Goal: Information Seeking & Learning: Find specific fact

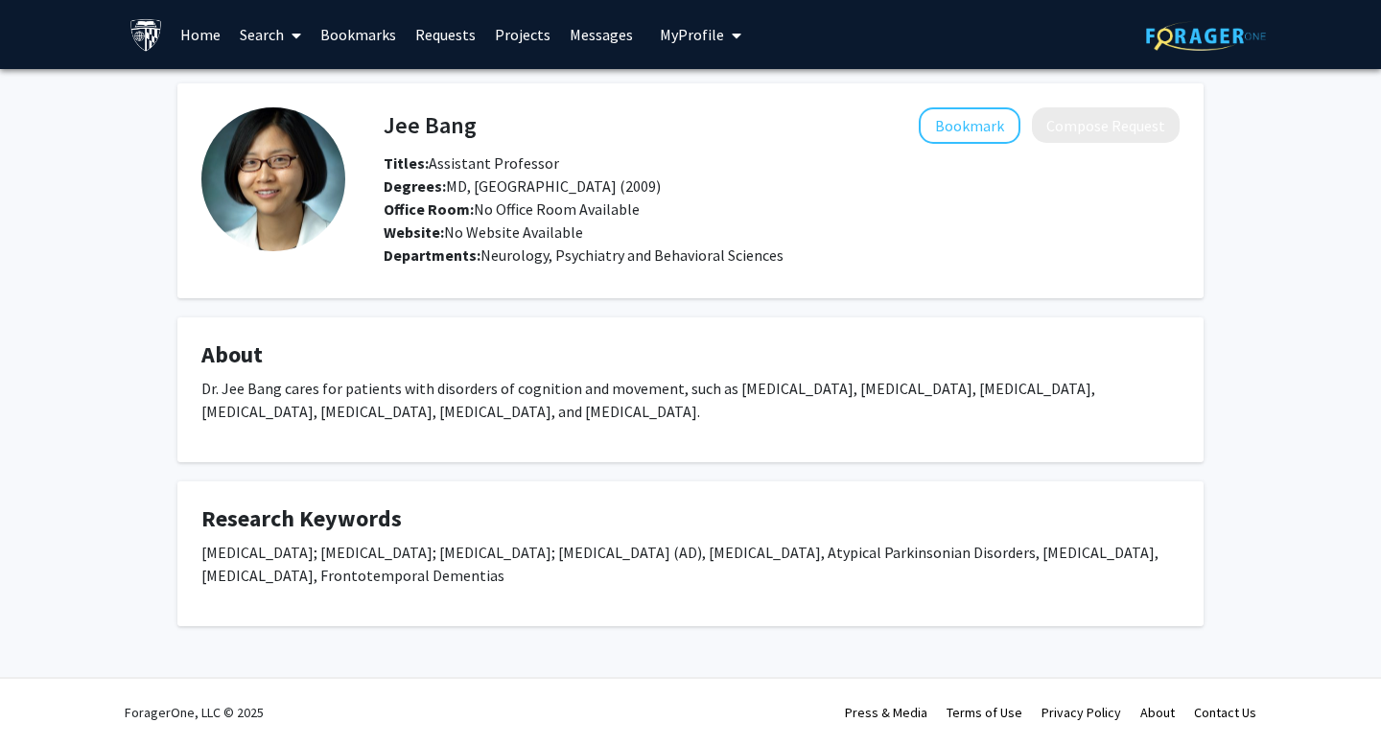
click at [150, 28] on img at bounding box center [146, 35] width 34 height 34
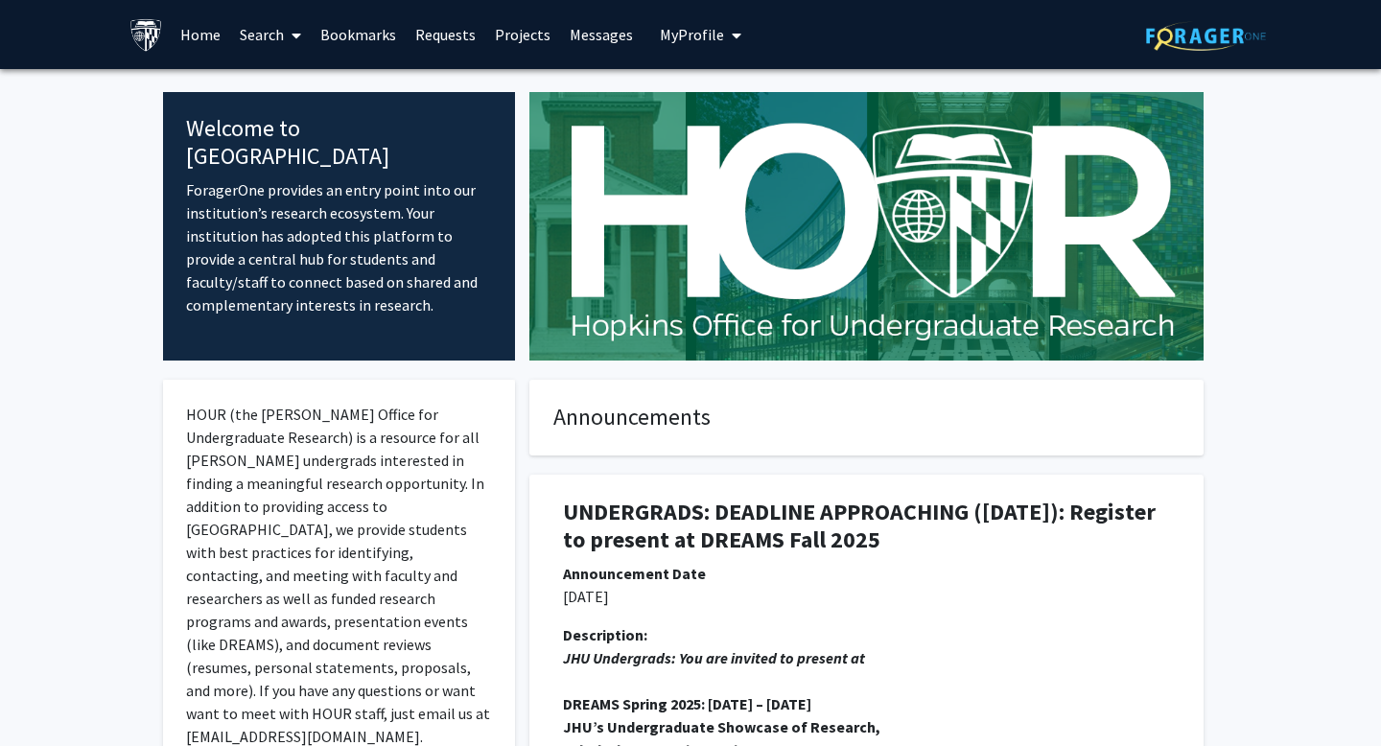
click at [255, 33] on link "Search" at bounding box center [270, 34] width 81 height 67
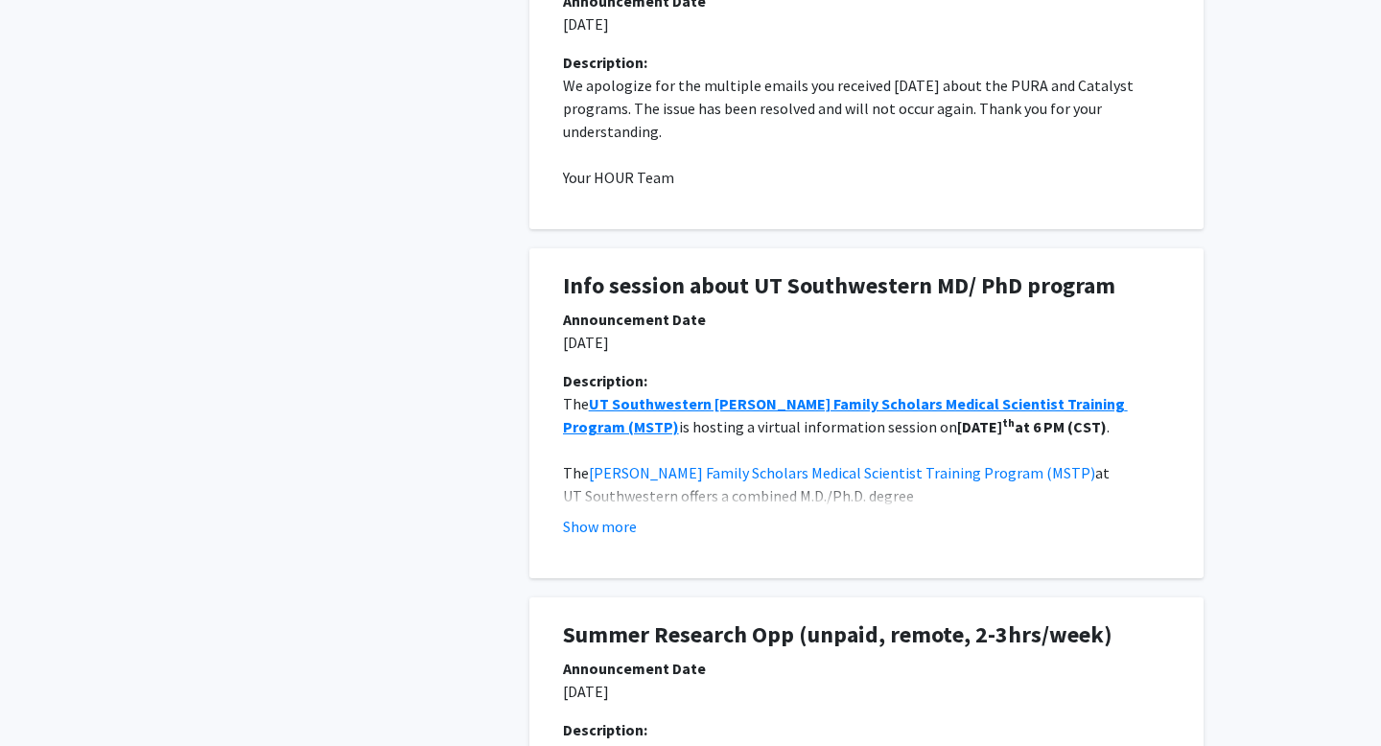
scroll to position [1304, 0]
click at [616, 550] on div "Description: The UT Southwestern [PERSON_NAME] Family Scholars Medical Scientis…" at bounding box center [867, 460] width 636 height 184
click at [616, 529] on button "Show more" at bounding box center [600, 525] width 74 height 23
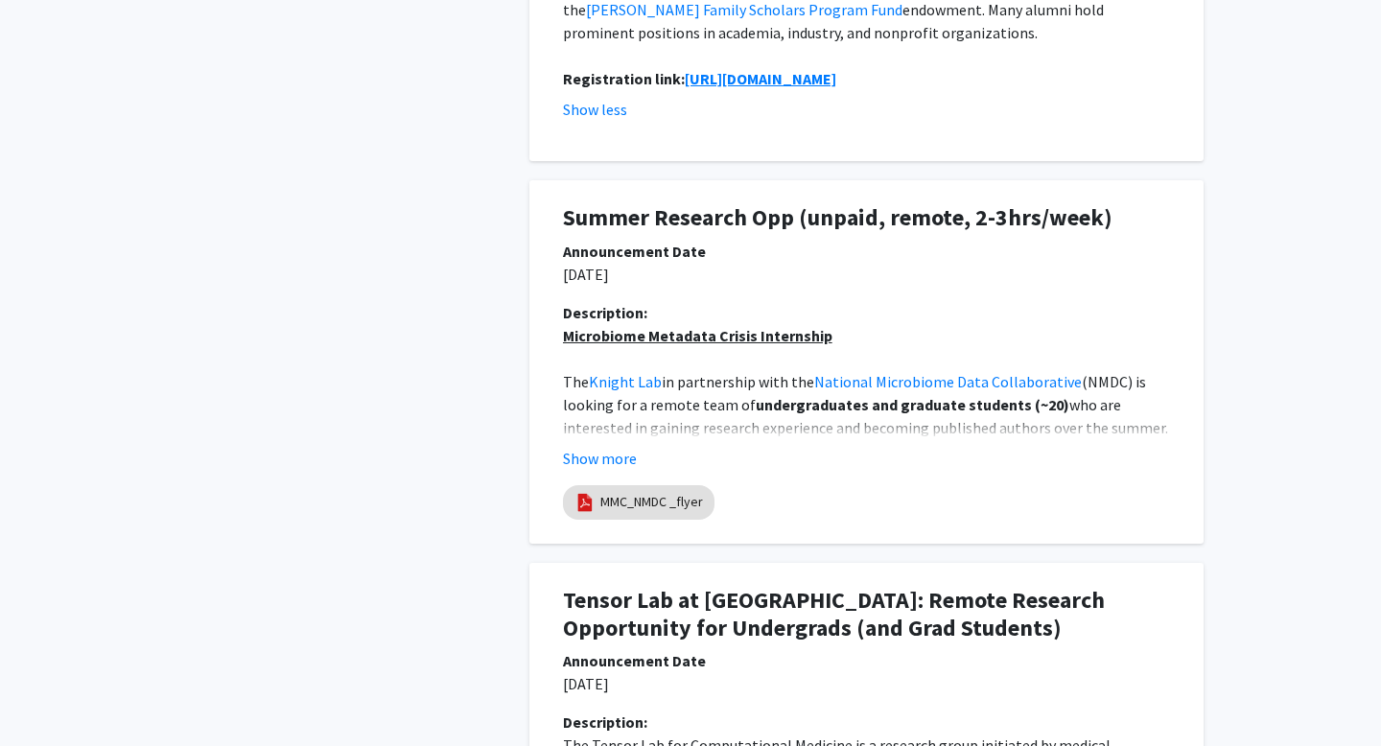
scroll to position [1883, 0]
click at [601, 446] on button "Show more" at bounding box center [600, 457] width 74 height 23
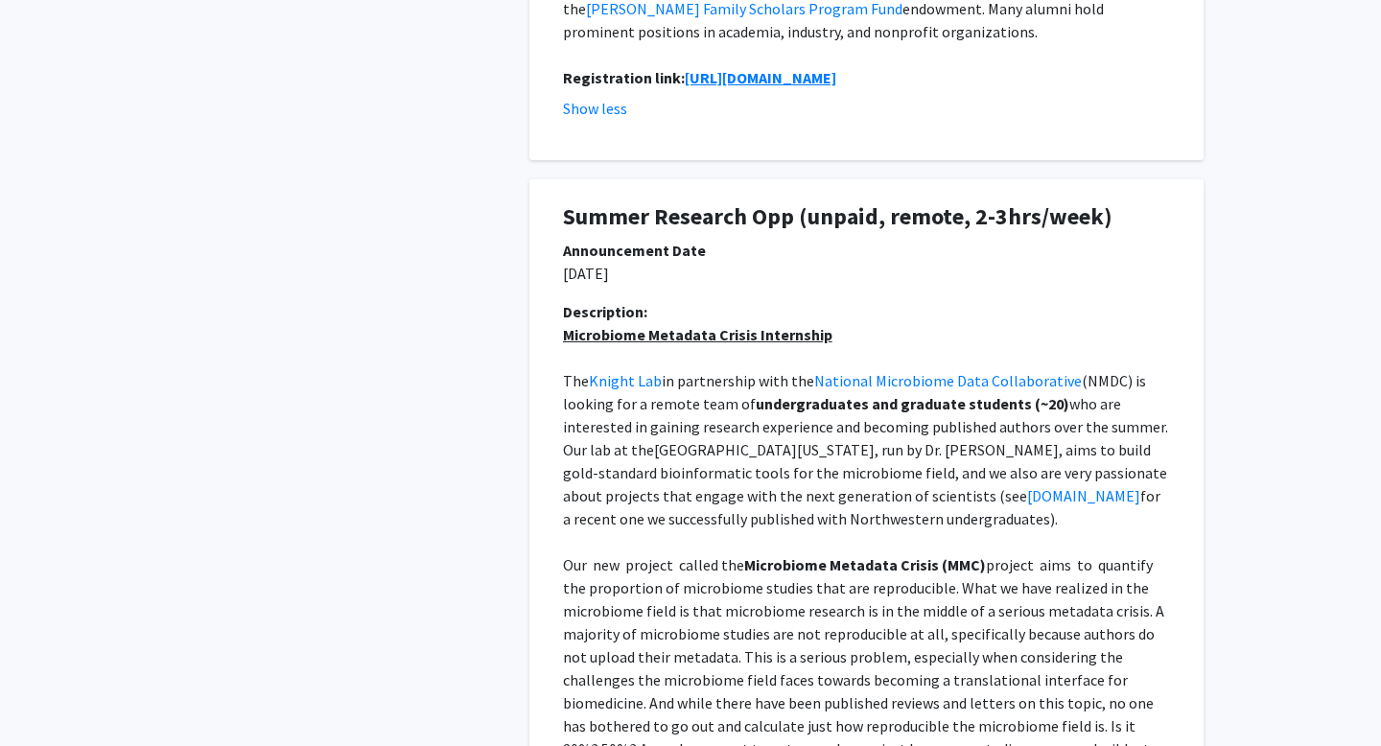
click at [708, 394] on span "who are interested in gaining research experience and becoming published author…" at bounding box center [867, 426] width 608 height 65
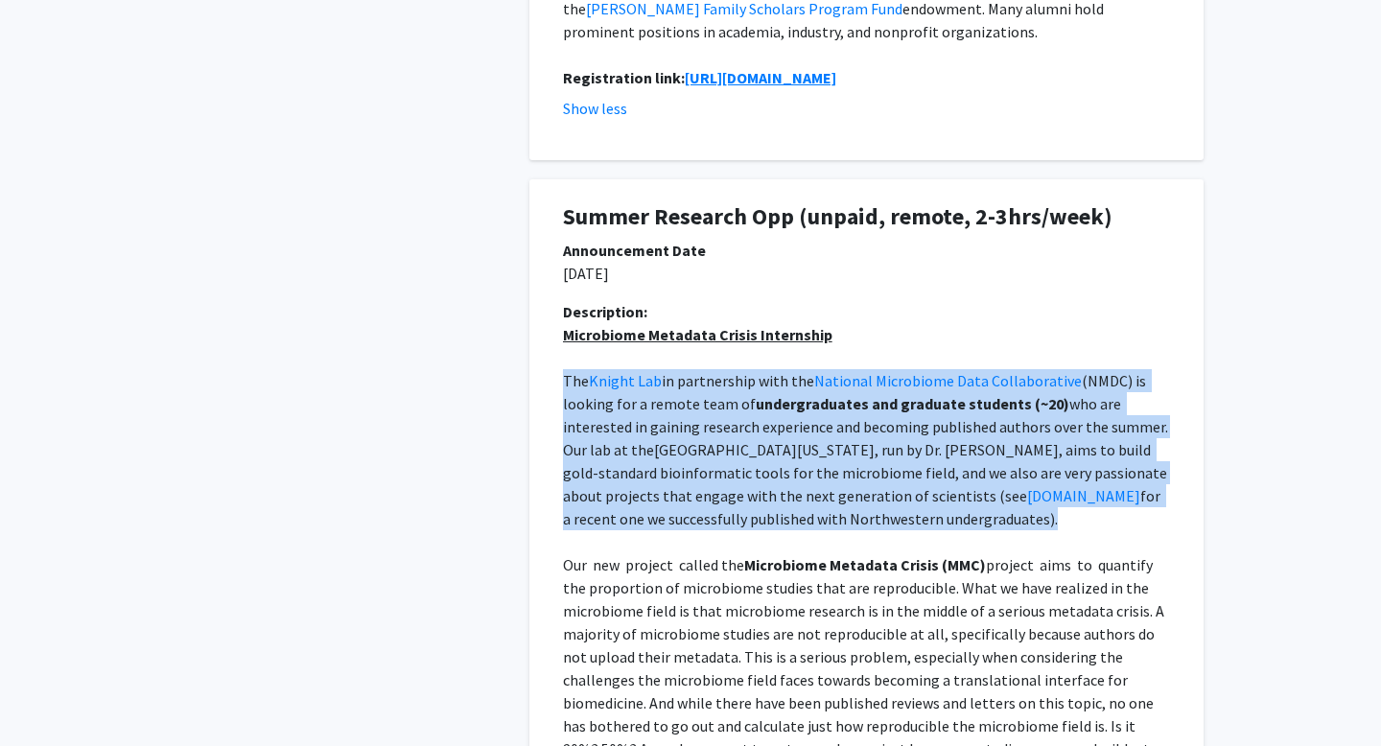
click at [708, 394] on span "who are interested in gaining research experience and becoming published author…" at bounding box center [867, 426] width 608 height 65
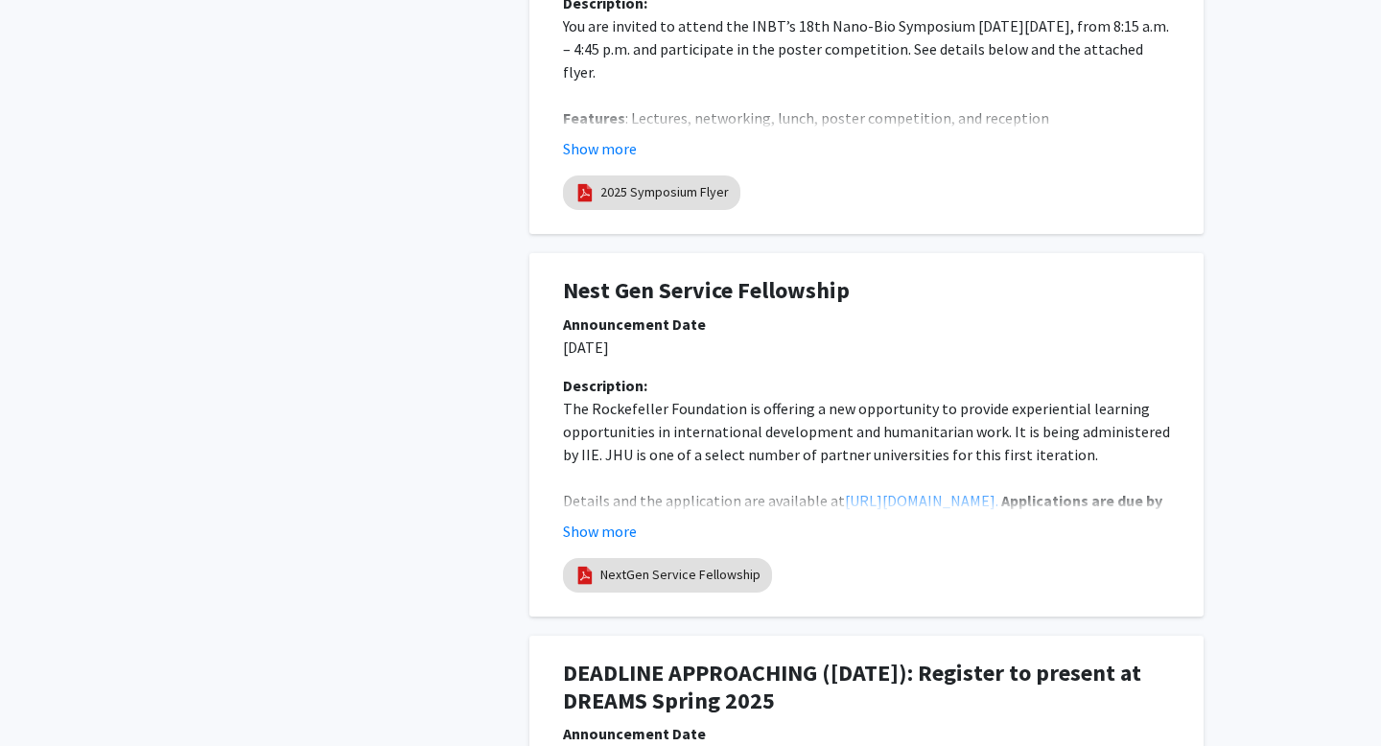
scroll to position [4197, 0]
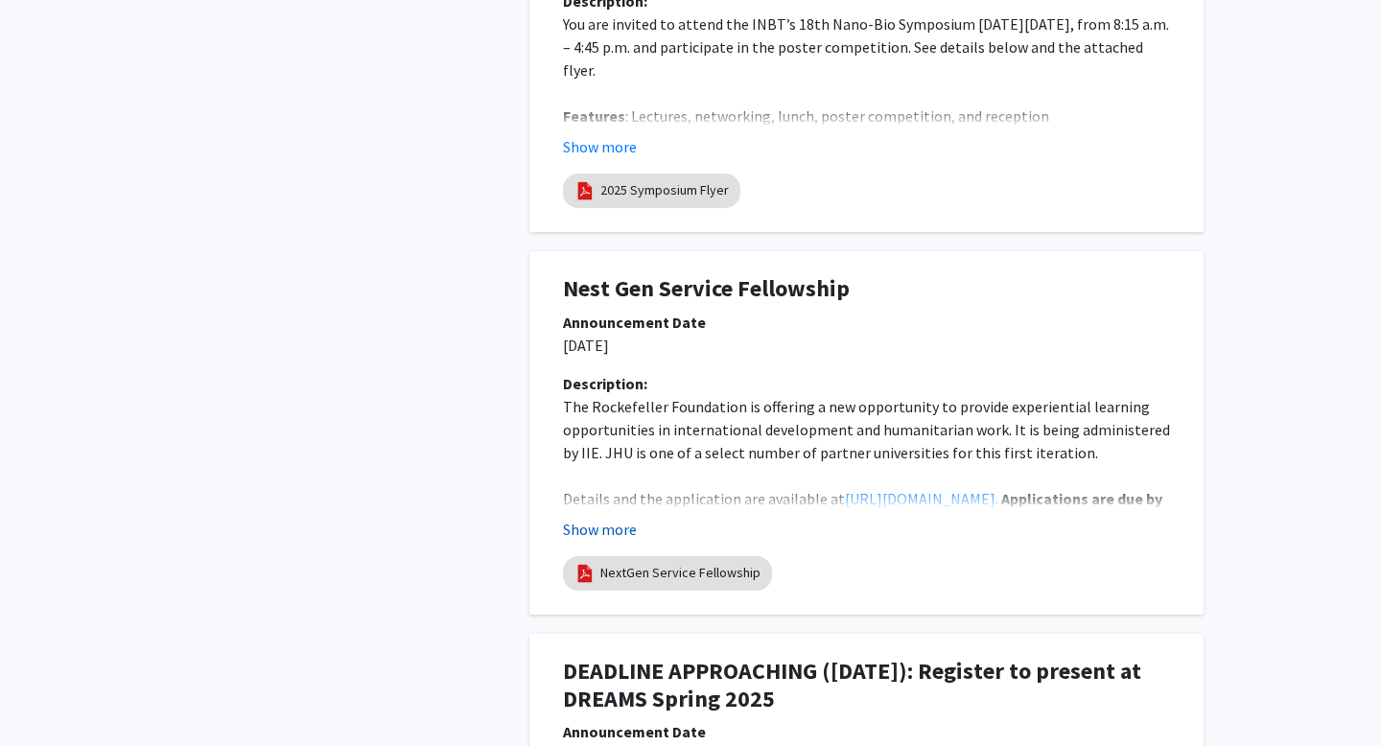
click at [614, 518] on button "Show more" at bounding box center [600, 529] width 74 height 23
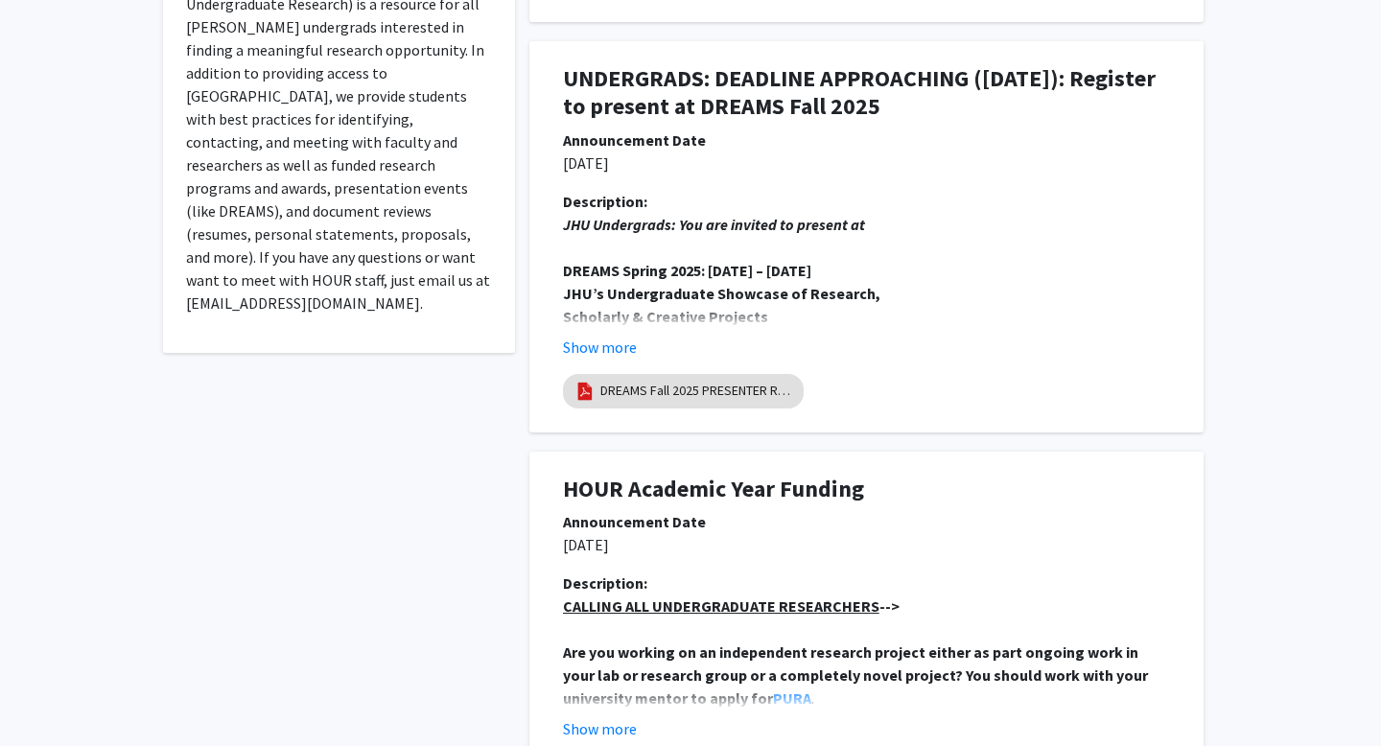
scroll to position [0, 0]
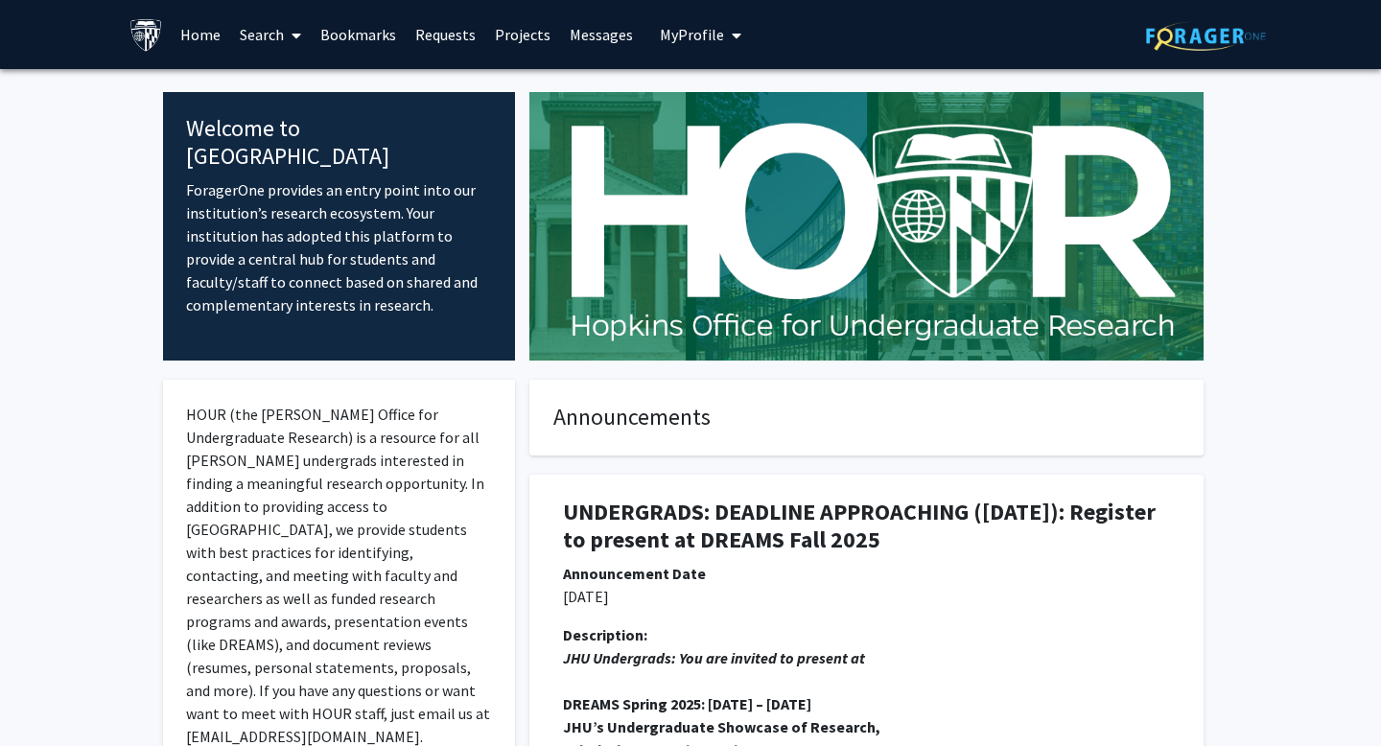
click at [271, 37] on link "Search" at bounding box center [270, 34] width 81 height 67
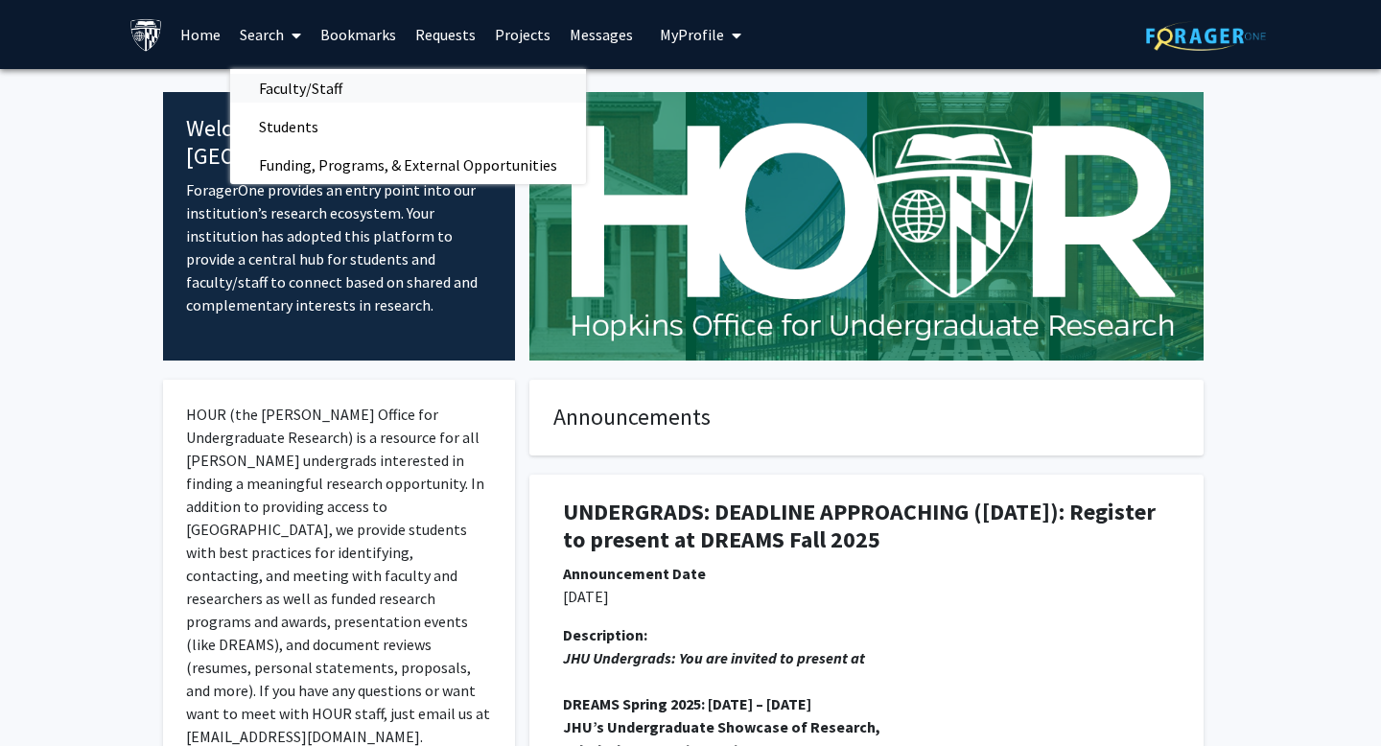
click at [301, 86] on span "Faculty/Staff" at bounding box center [300, 88] width 141 height 38
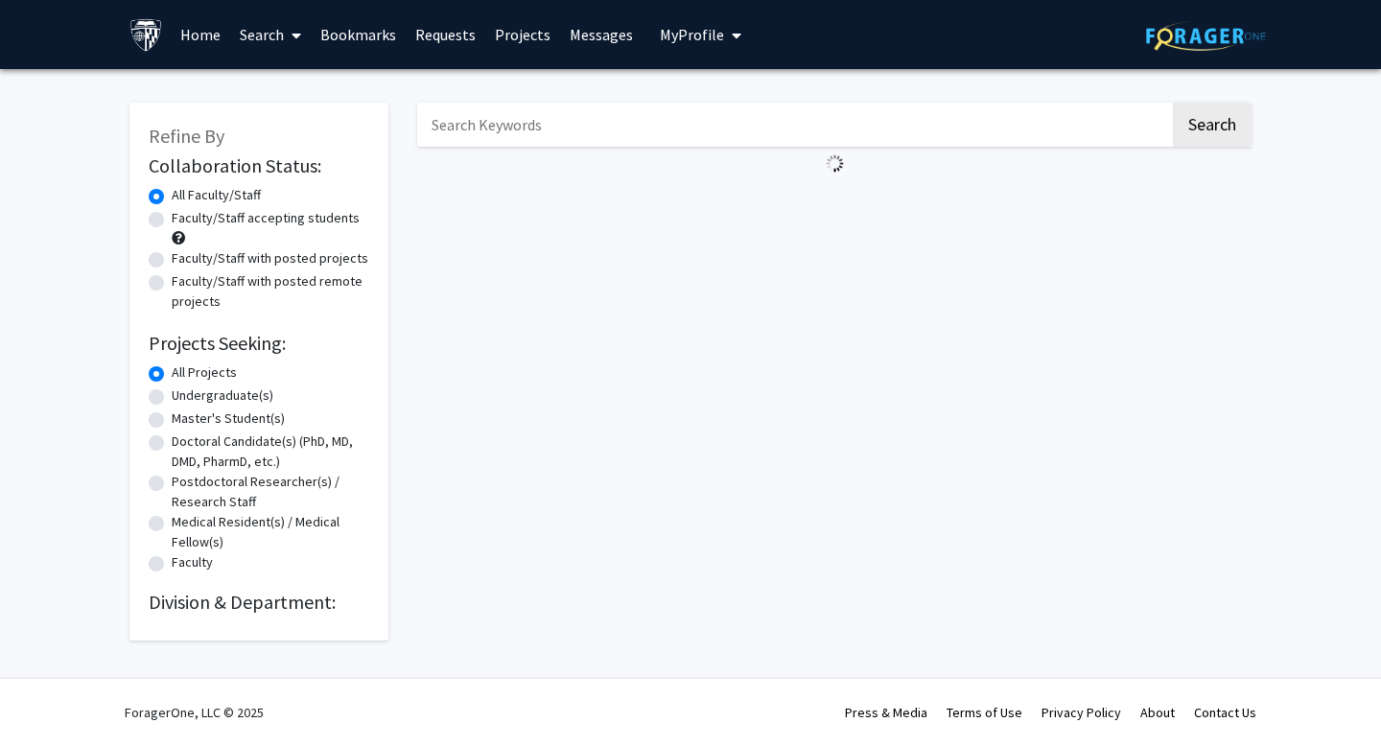
click at [483, 118] on input "Search Keywords" at bounding box center [793, 125] width 753 height 44
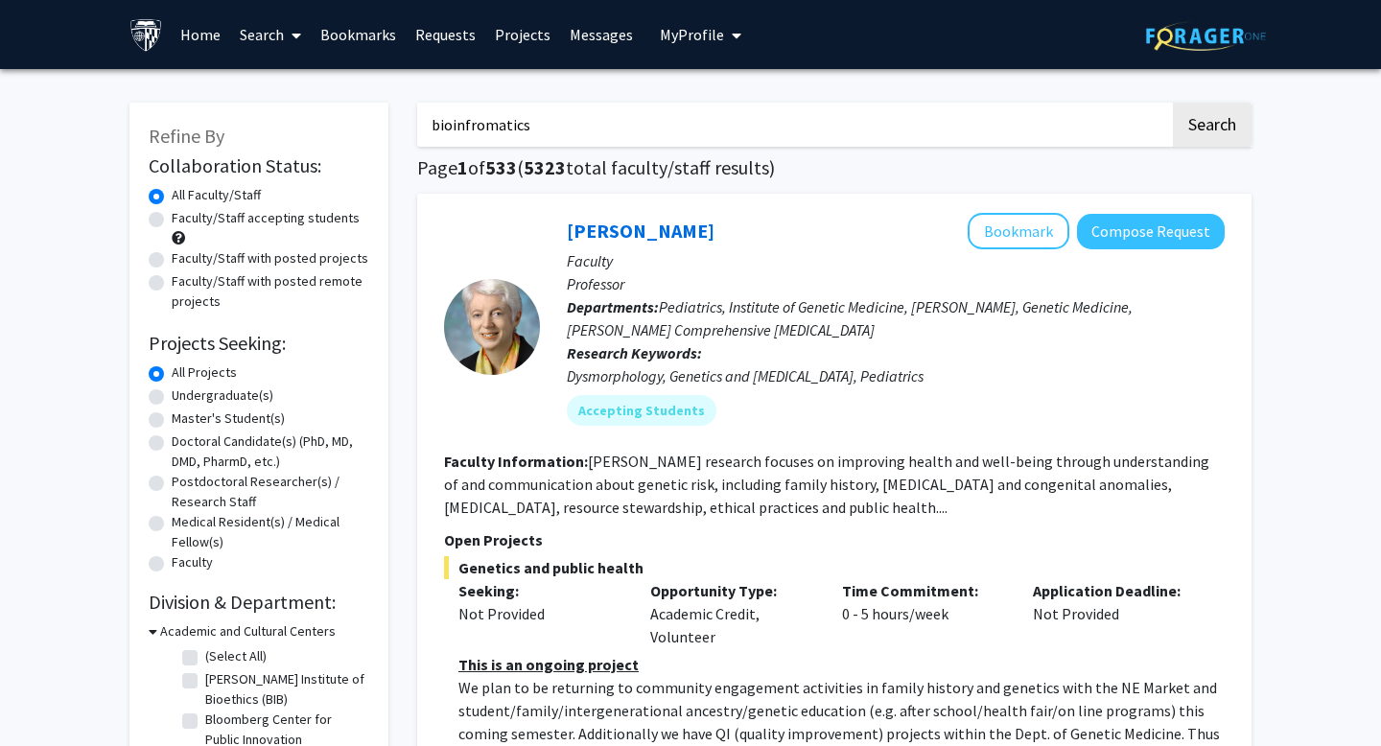
click at [855, 103] on button "Search" at bounding box center [1212, 125] width 79 height 44
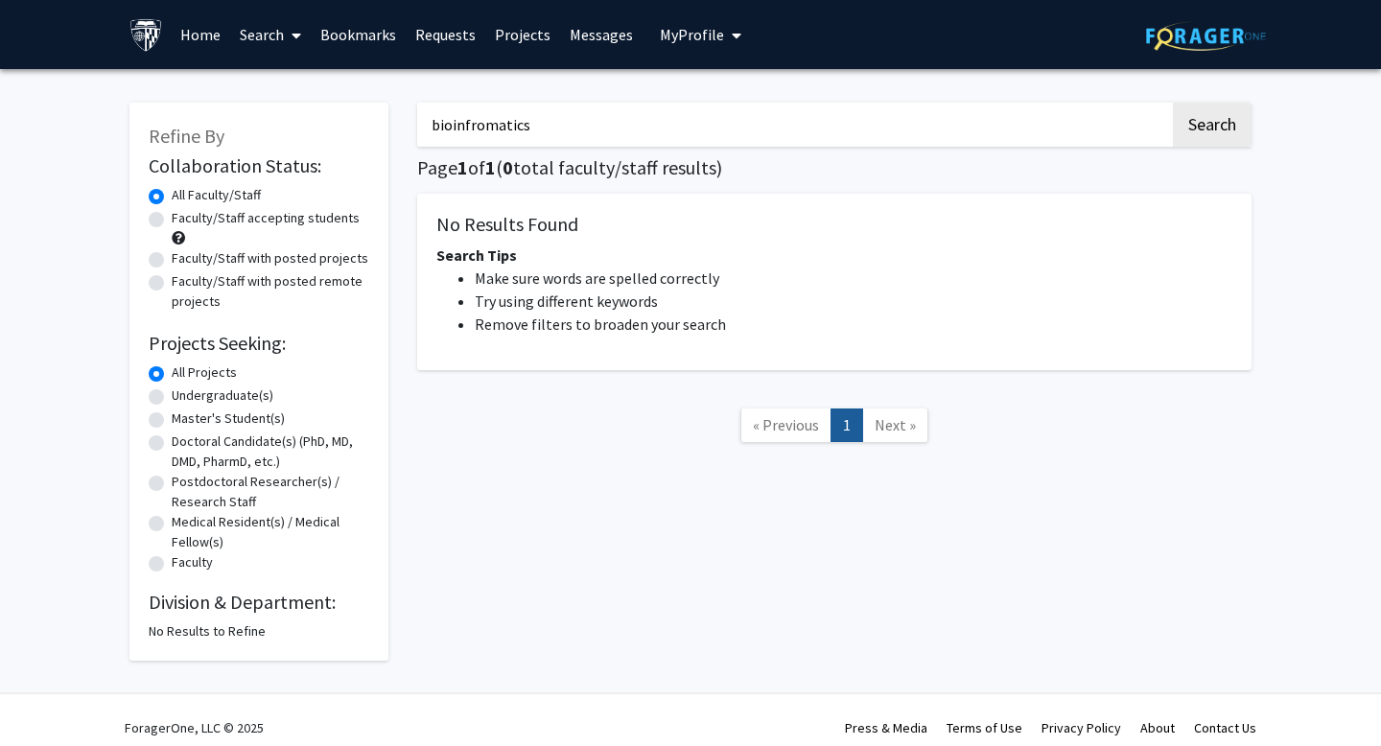
click at [482, 123] on input "bioinfromatics" at bounding box center [793, 125] width 753 height 44
click at [855, 103] on button "Search" at bounding box center [1212, 125] width 79 height 44
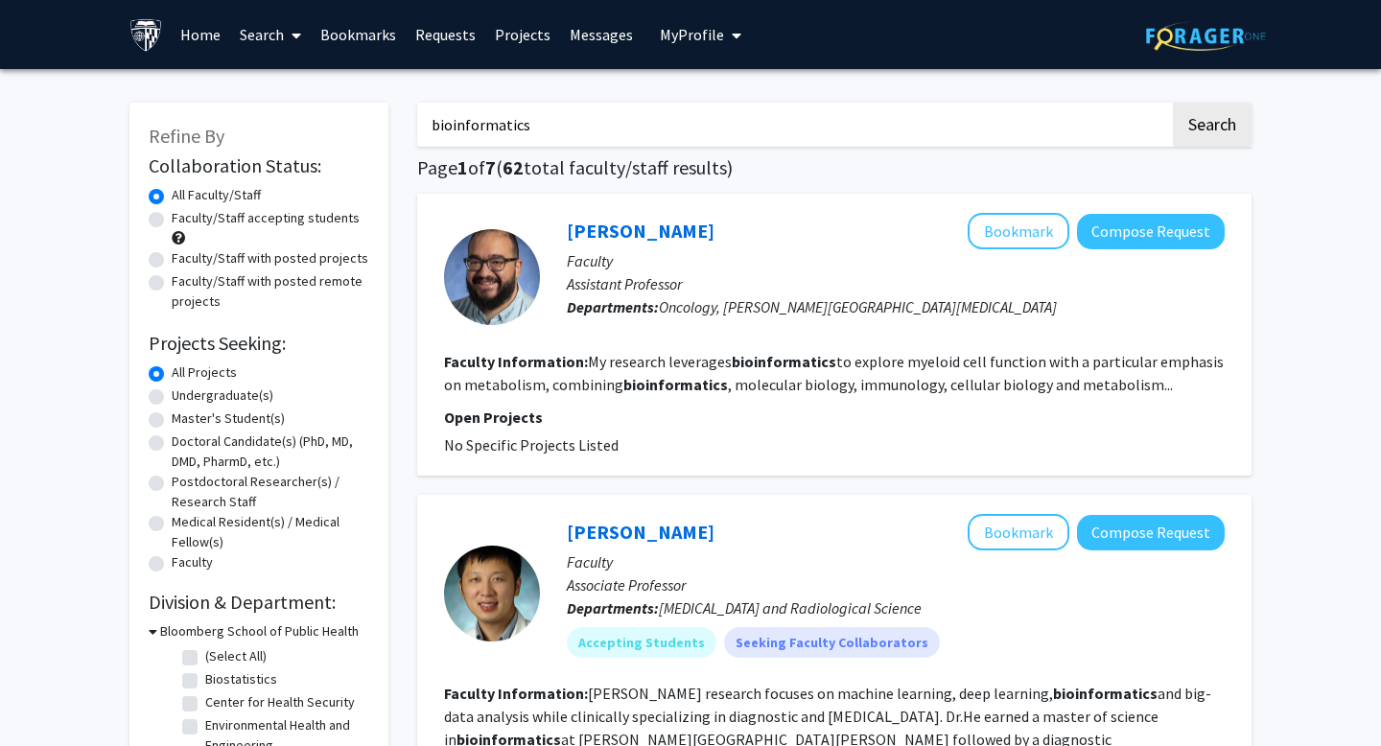
click at [667, 104] on input "bioinformatics" at bounding box center [793, 125] width 753 height 44
click at [667, 121] on input "bioinformatics" at bounding box center [793, 125] width 753 height 44
click at [855, 103] on button "Search" at bounding box center [1212, 125] width 79 height 44
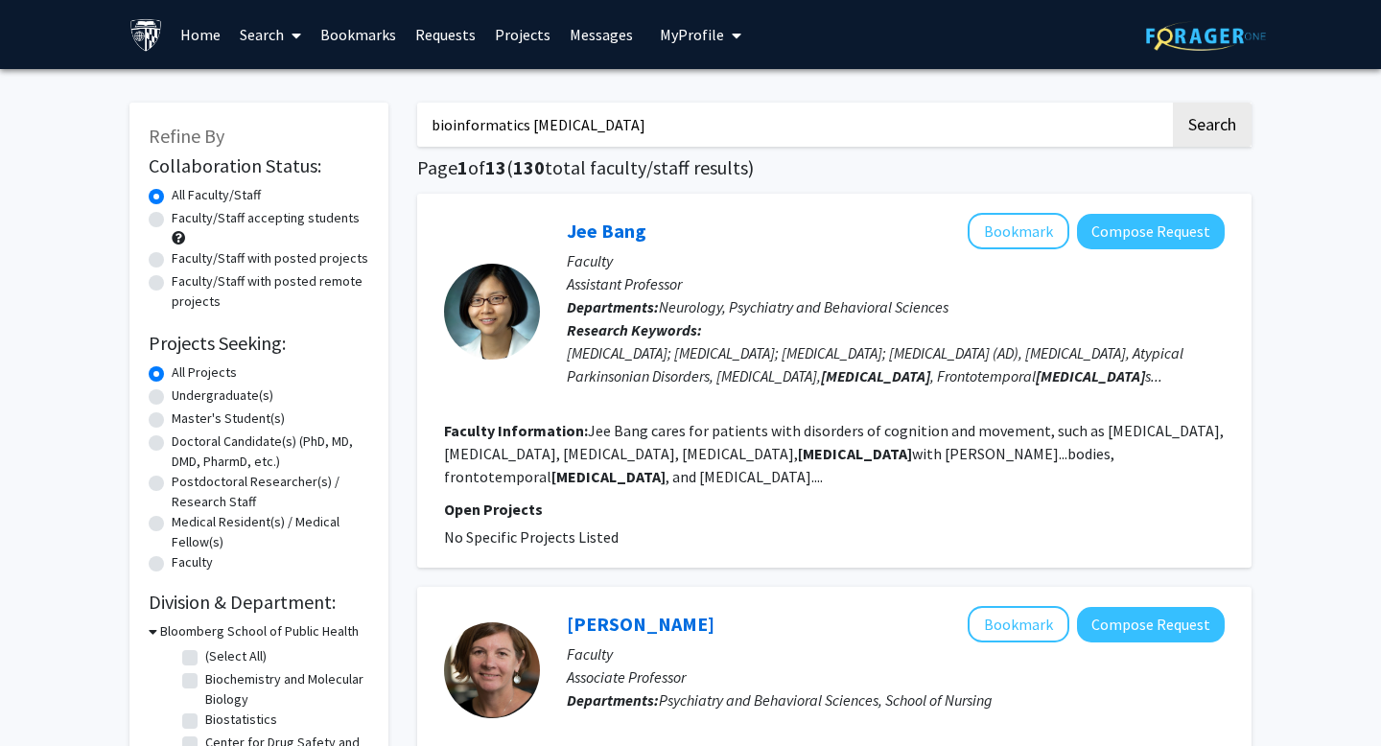
click at [621, 124] on input "bioinformatics [MEDICAL_DATA]" at bounding box center [793, 125] width 753 height 44
type input "bioinformatics [MEDICAL_DATA]"
click at [855, 103] on button "Search" at bounding box center [1212, 125] width 79 height 44
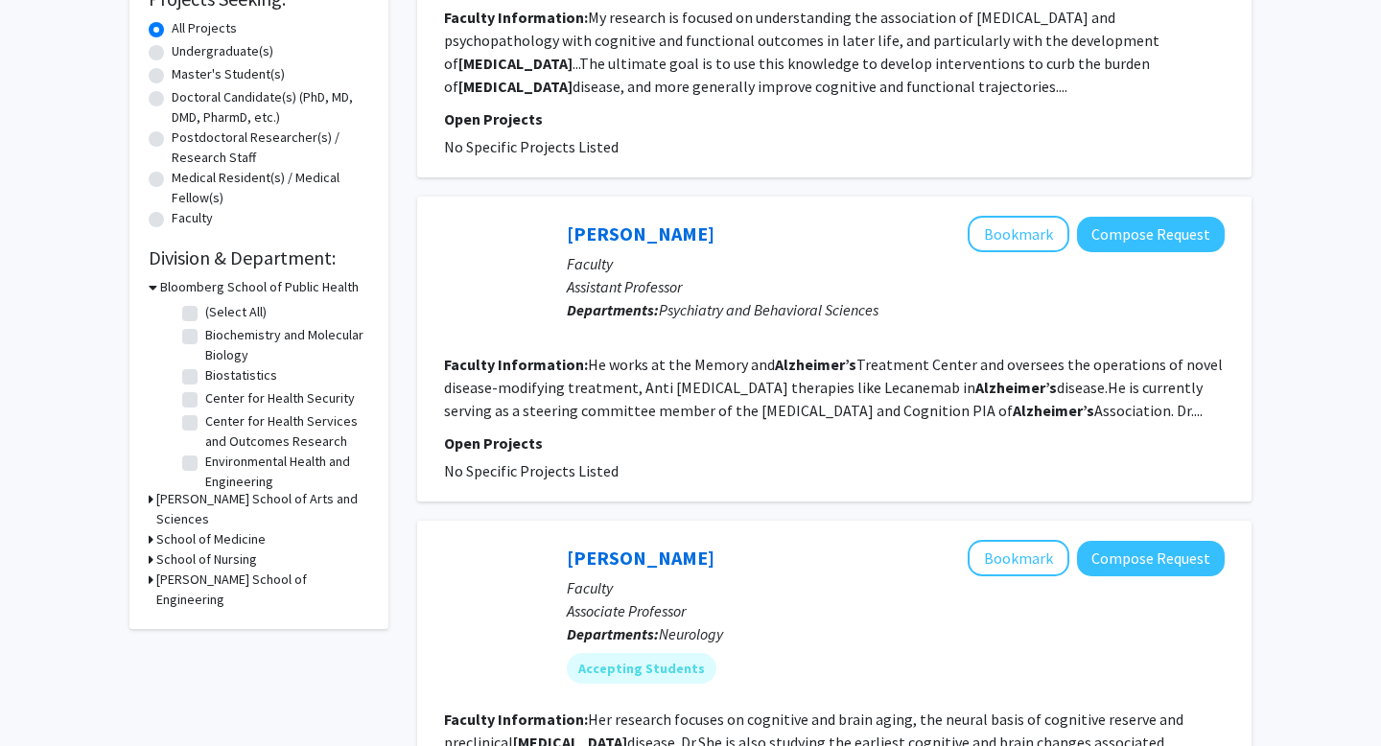
scroll to position [346, 0]
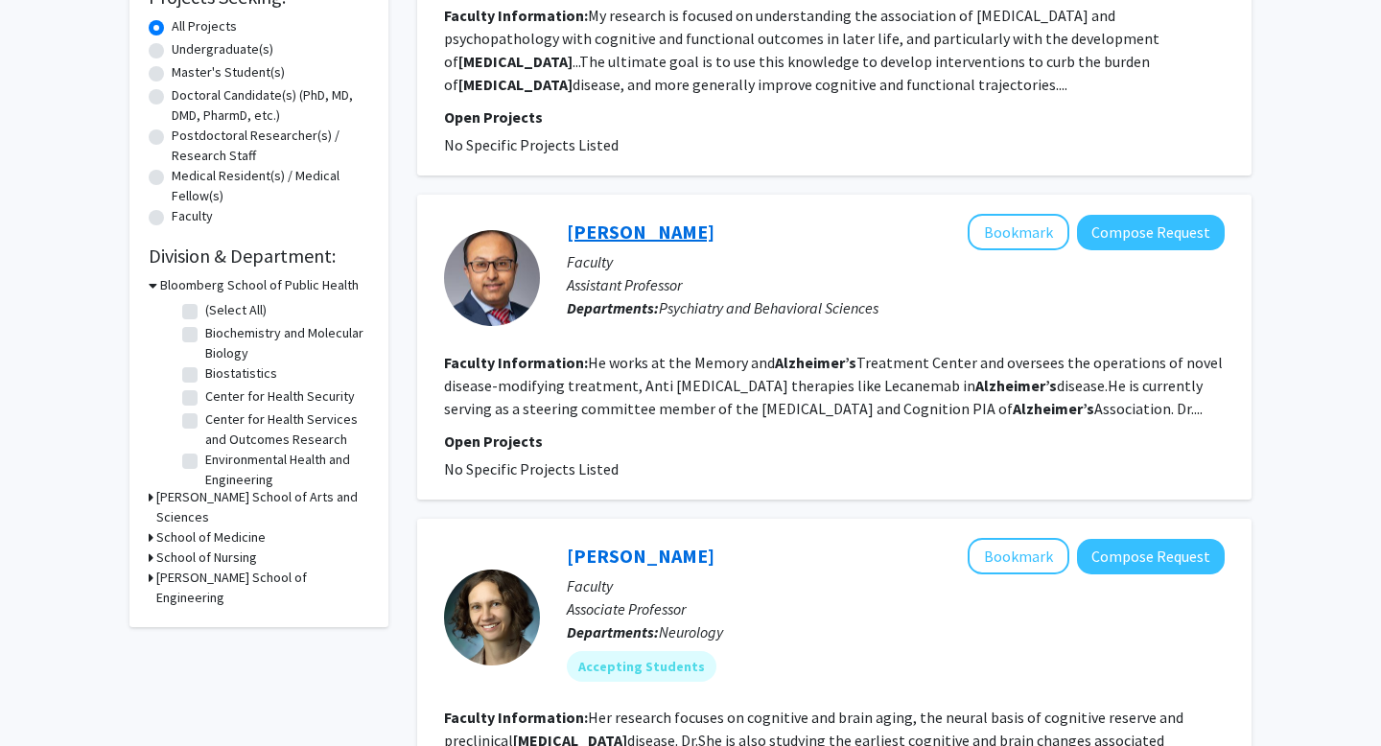
click at [668, 237] on link "[PERSON_NAME]" at bounding box center [641, 232] width 148 height 24
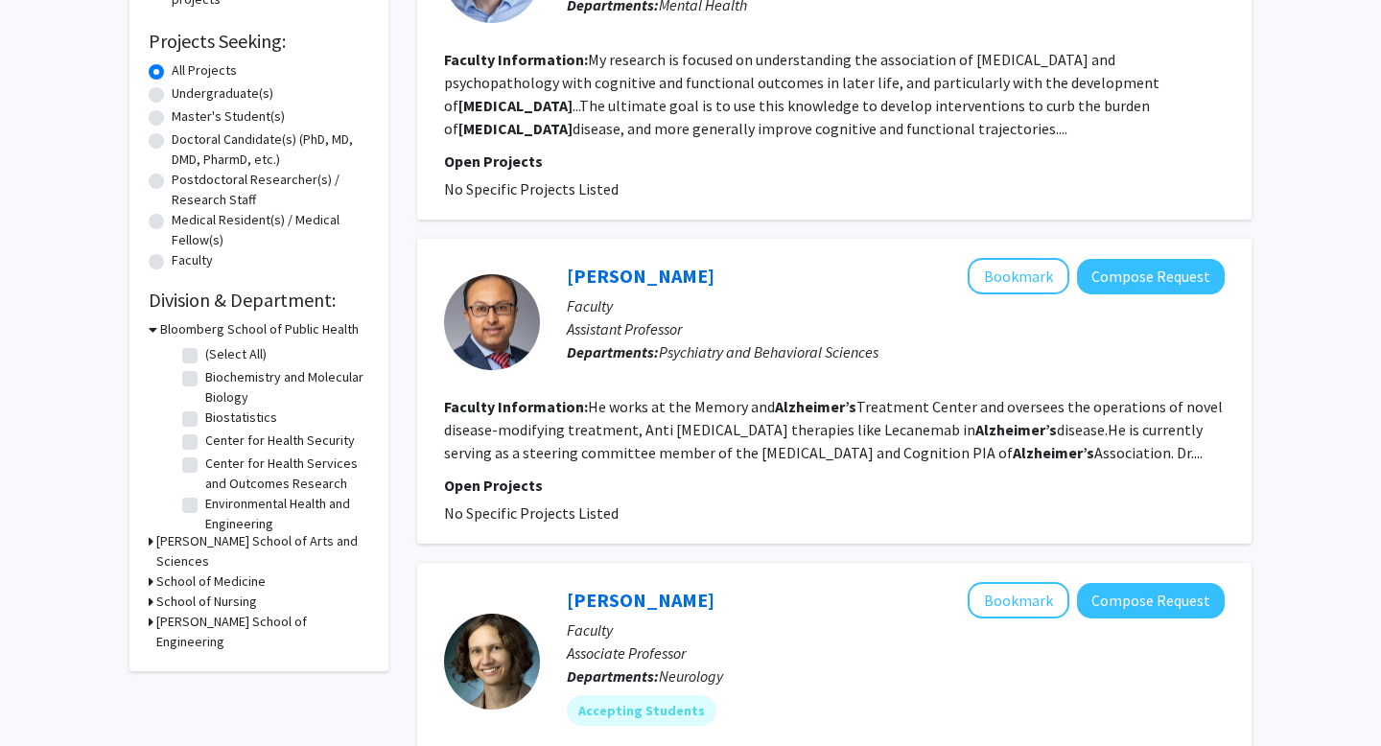
scroll to position [342, 0]
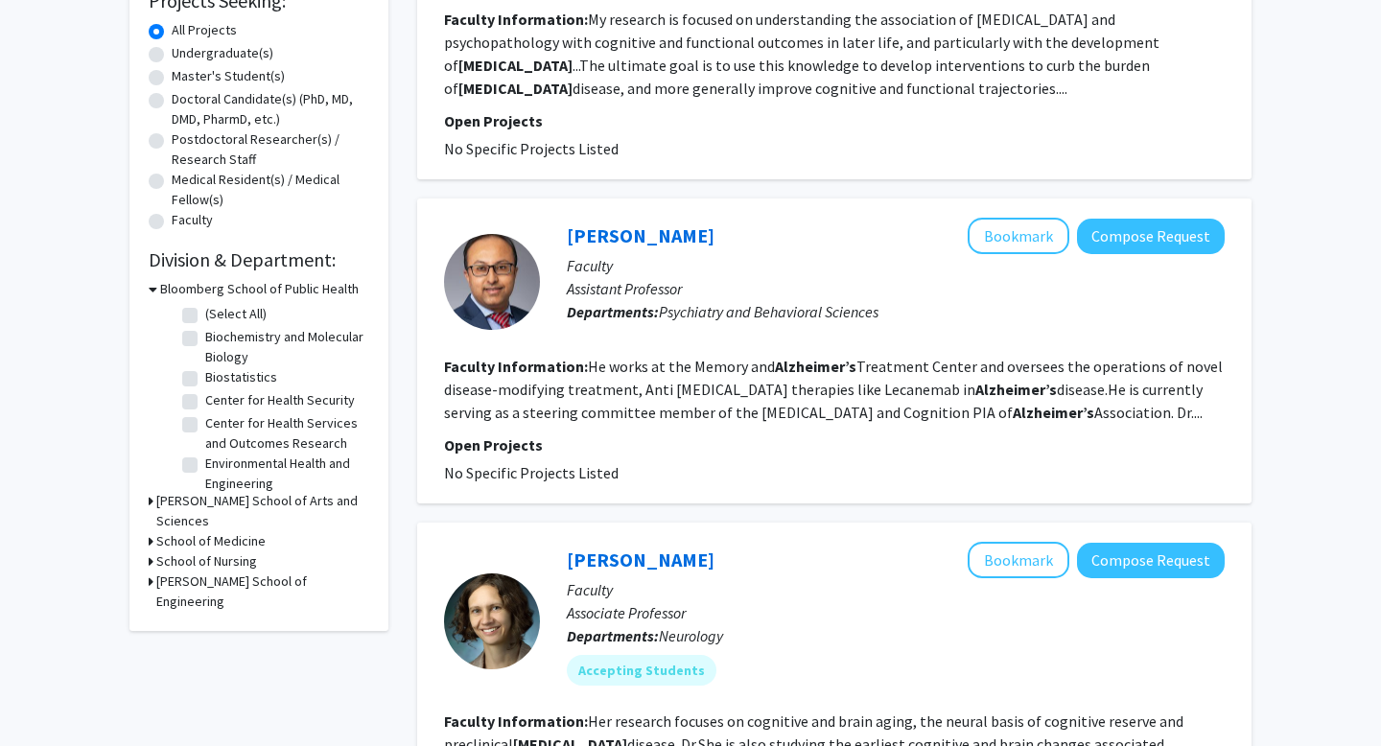
drag, startPoint x: 772, startPoint y: 240, endPoint x: 848, endPoint y: 246, distance: 76.0
click at [849, 246] on div "[PERSON_NAME] Bookmark Compose Request" at bounding box center [896, 236] width 658 height 36
click at [848, 246] on div "[PERSON_NAME] Bookmark Compose Request" at bounding box center [896, 236] width 658 height 36
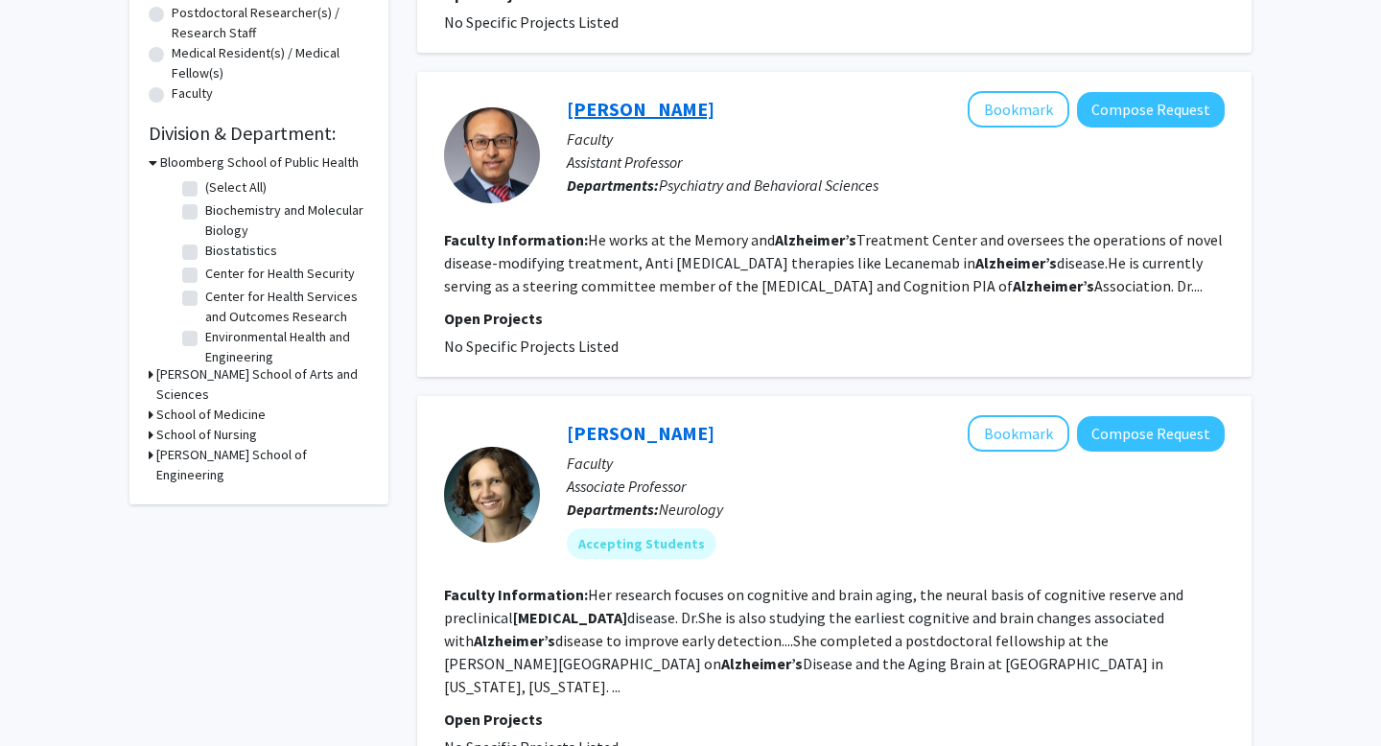
scroll to position [472, 0]
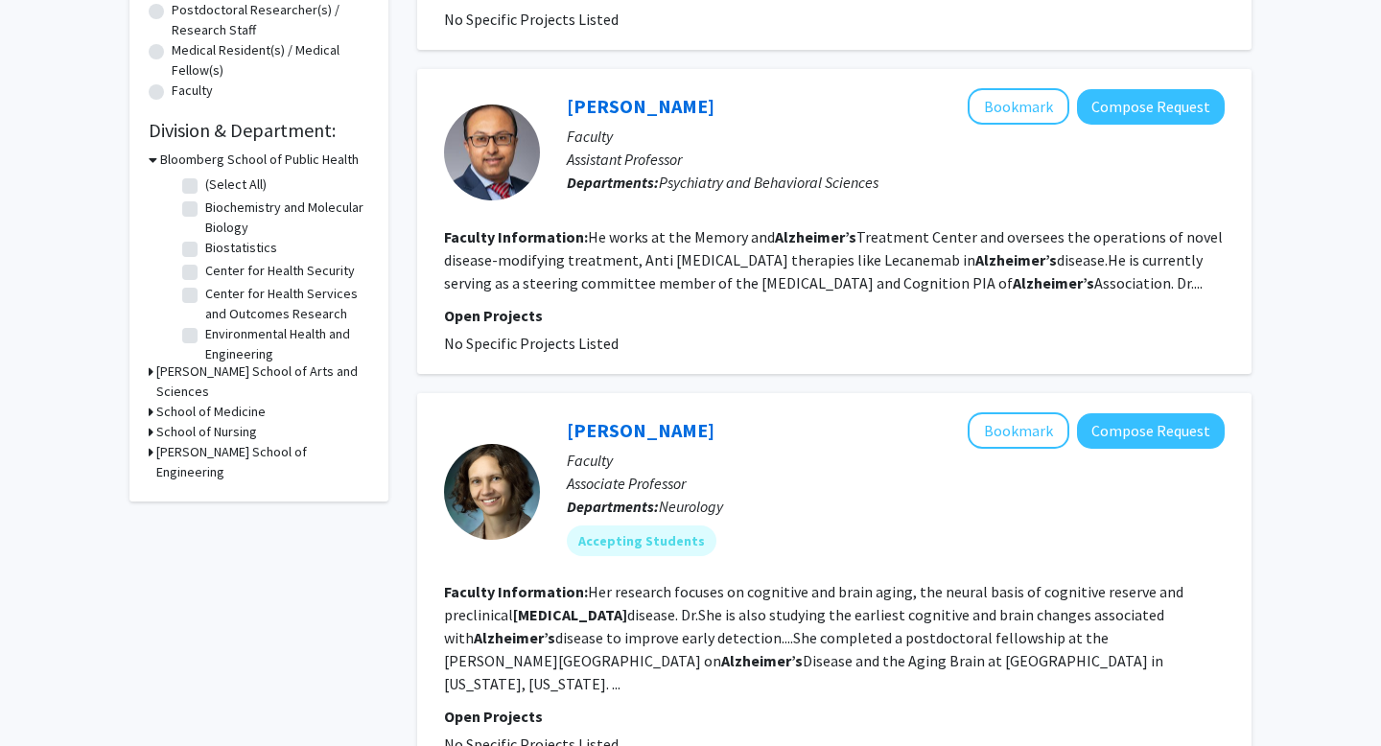
drag, startPoint x: 553, startPoint y: 106, endPoint x: 748, endPoint y: 105, distance: 194.7
click at [748, 105] on div "[PERSON_NAME] Bookmark Compose Request Faculty Assistant Professor Departments:…" at bounding box center [882, 152] width 685 height 128
copy link "[PERSON_NAME]"
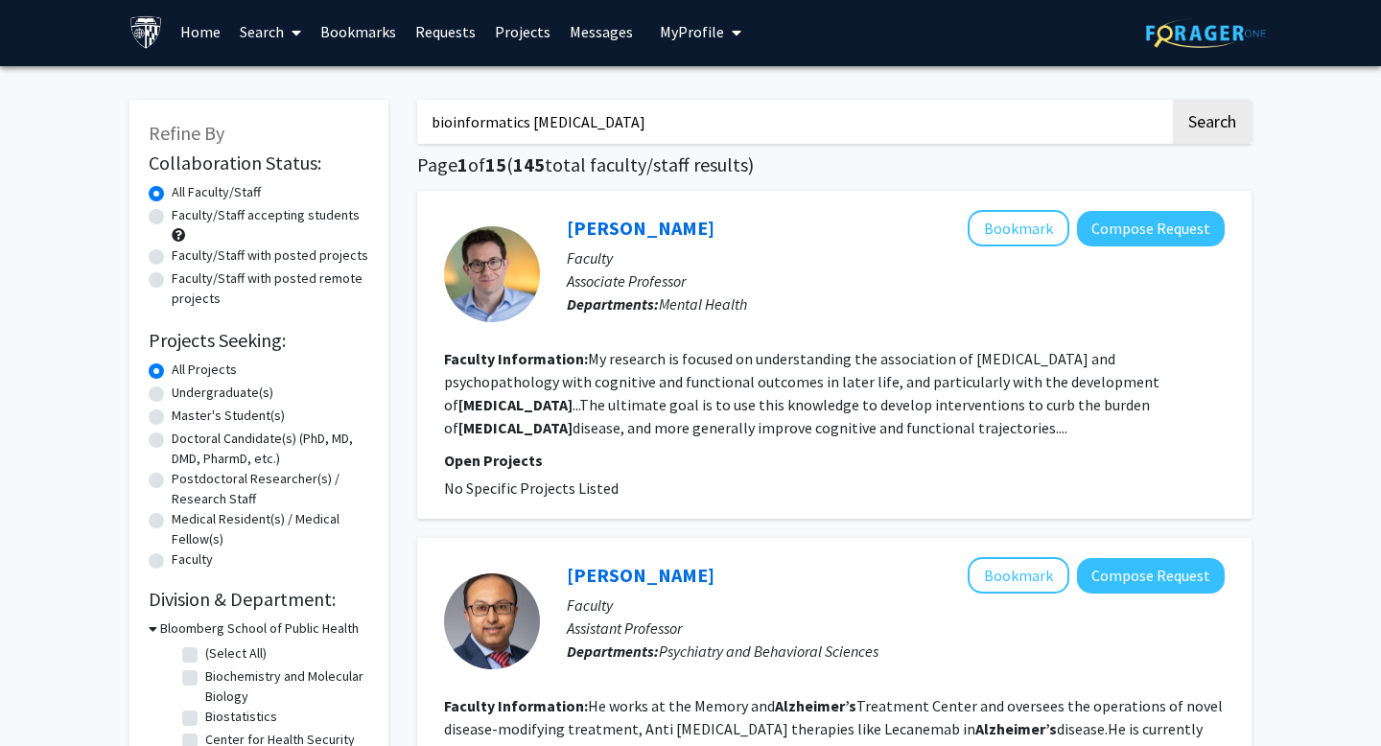
scroll to position [0, 0]
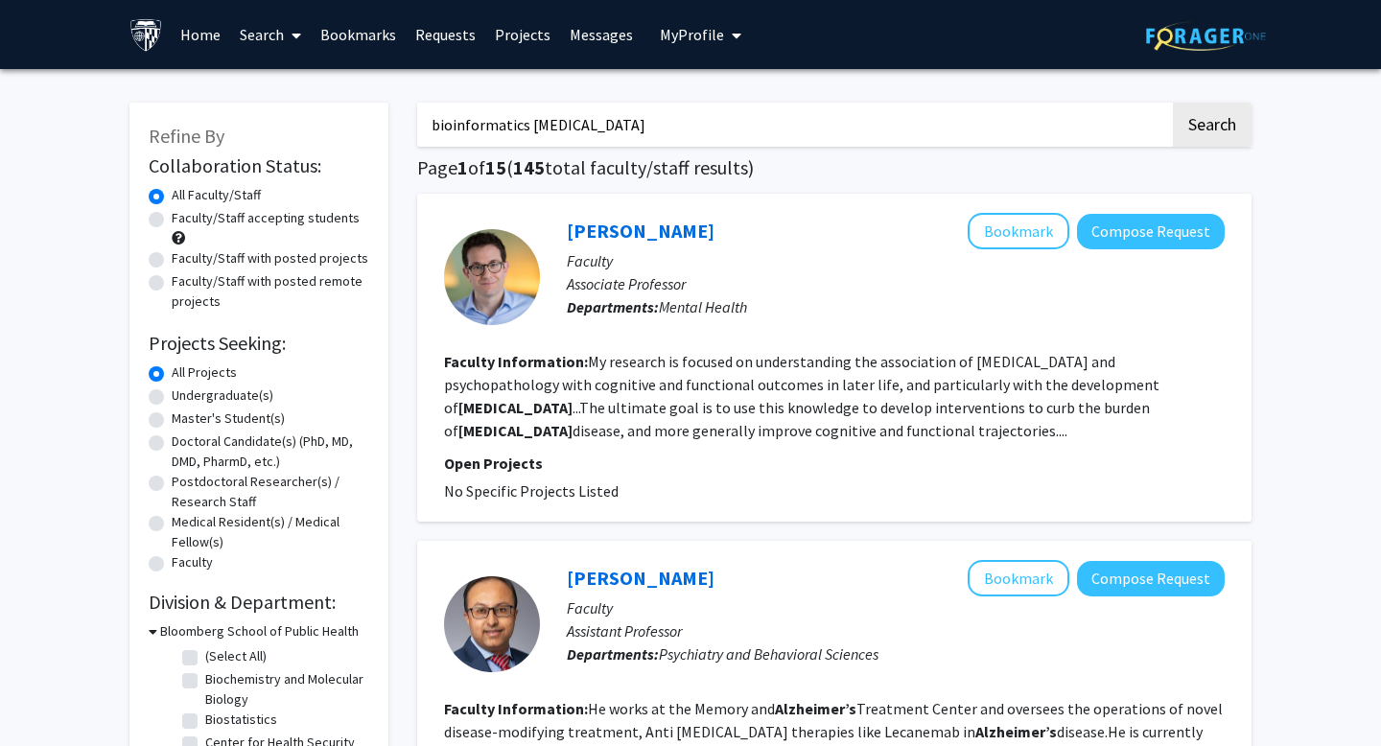
click at [529, 114] on input "bioinformatics [MEDICAL_DATA]" at bounding box center [793, 125] width 753 height 44
click at [855, 103] on button "Search" at bounding box center [1212, 125] width 79 height 44
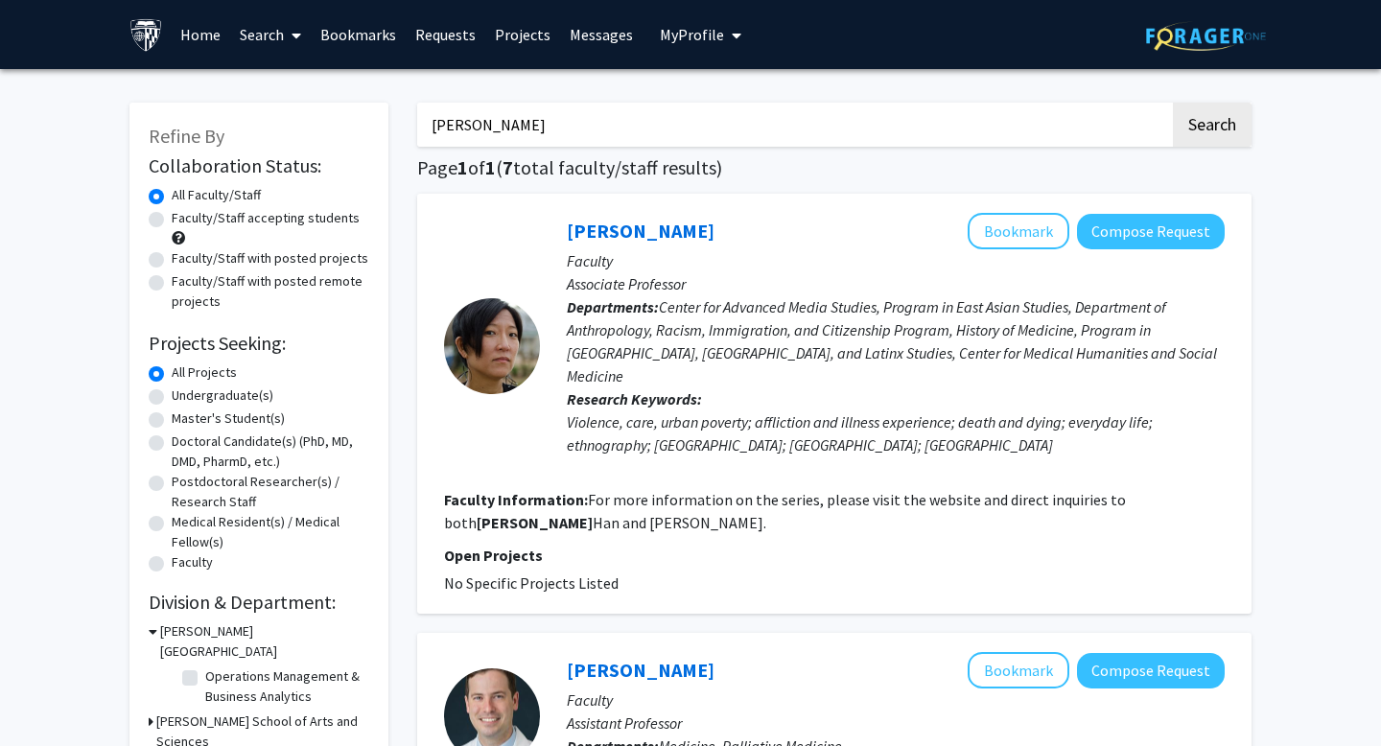
click at [536, 119] on input "[PERSON_NAME]" at bounding box center [793, 125] width 753 height 44
click at [855, 103] on button "Search" at bounding box center [1212, 125] width 79 height 44
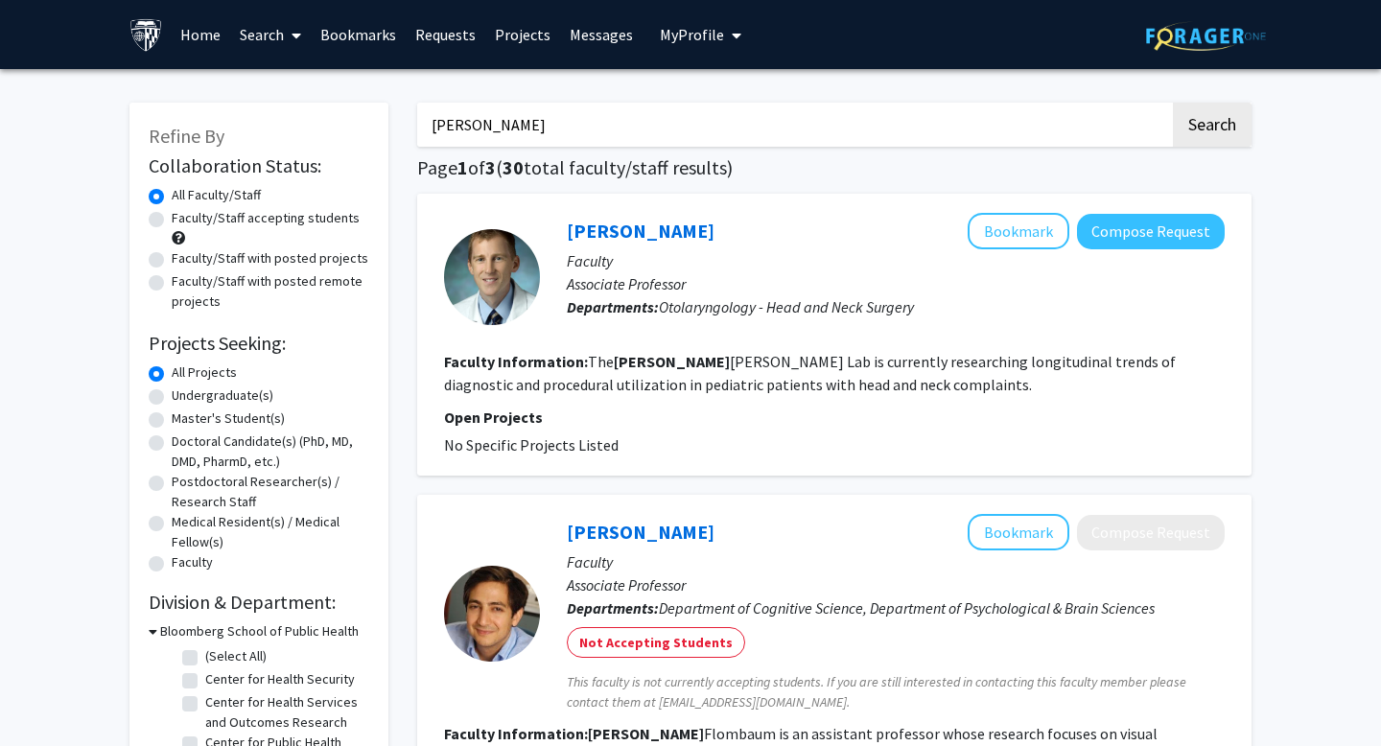
click at [615, 104] on input "[PERSON_NAME]" at bounding box center [793, 125] width 753 height 44
type input "[PERSON_NAME]"
click at [855, 103] on button "Search" at bounding box center [1212, 125] width 79 height 44
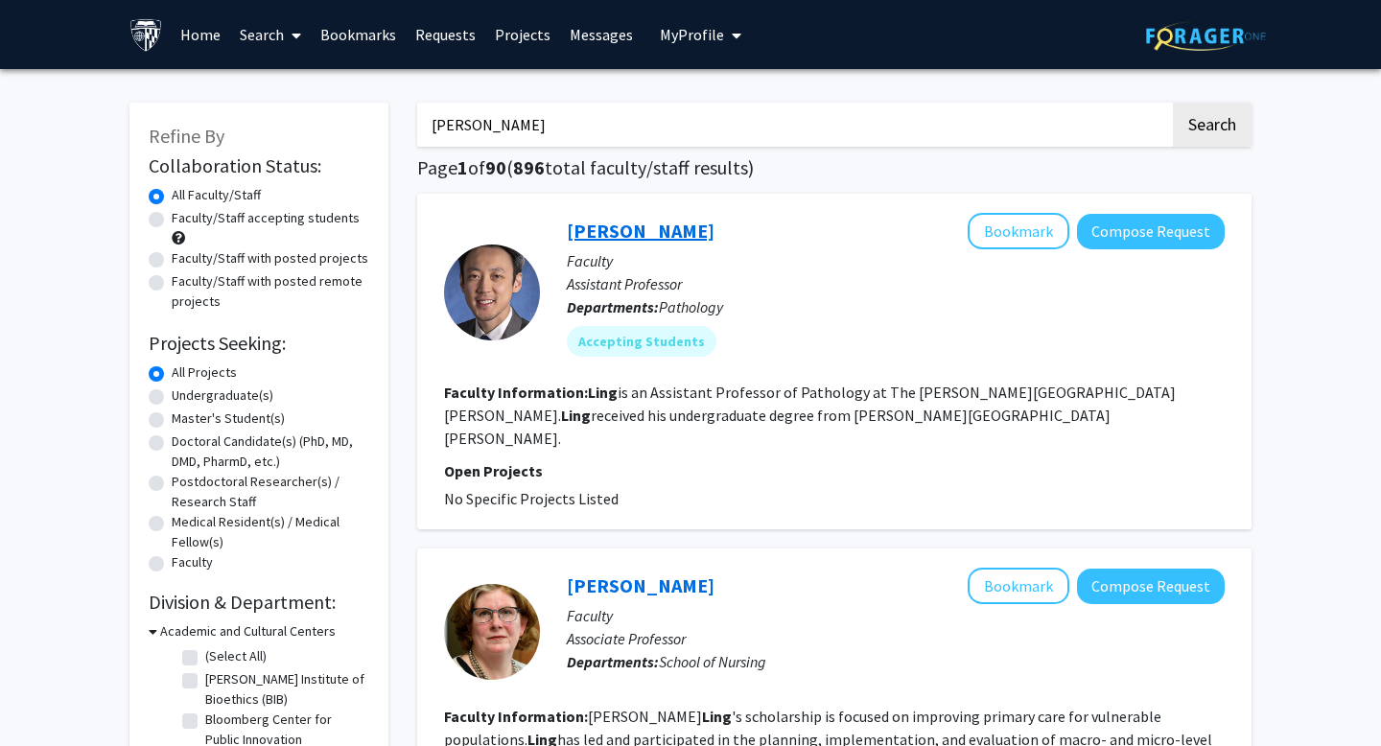
click at [627, 230] on link "[PERSON_NAME]" at bounding box center [641, 231] width 148 height 24
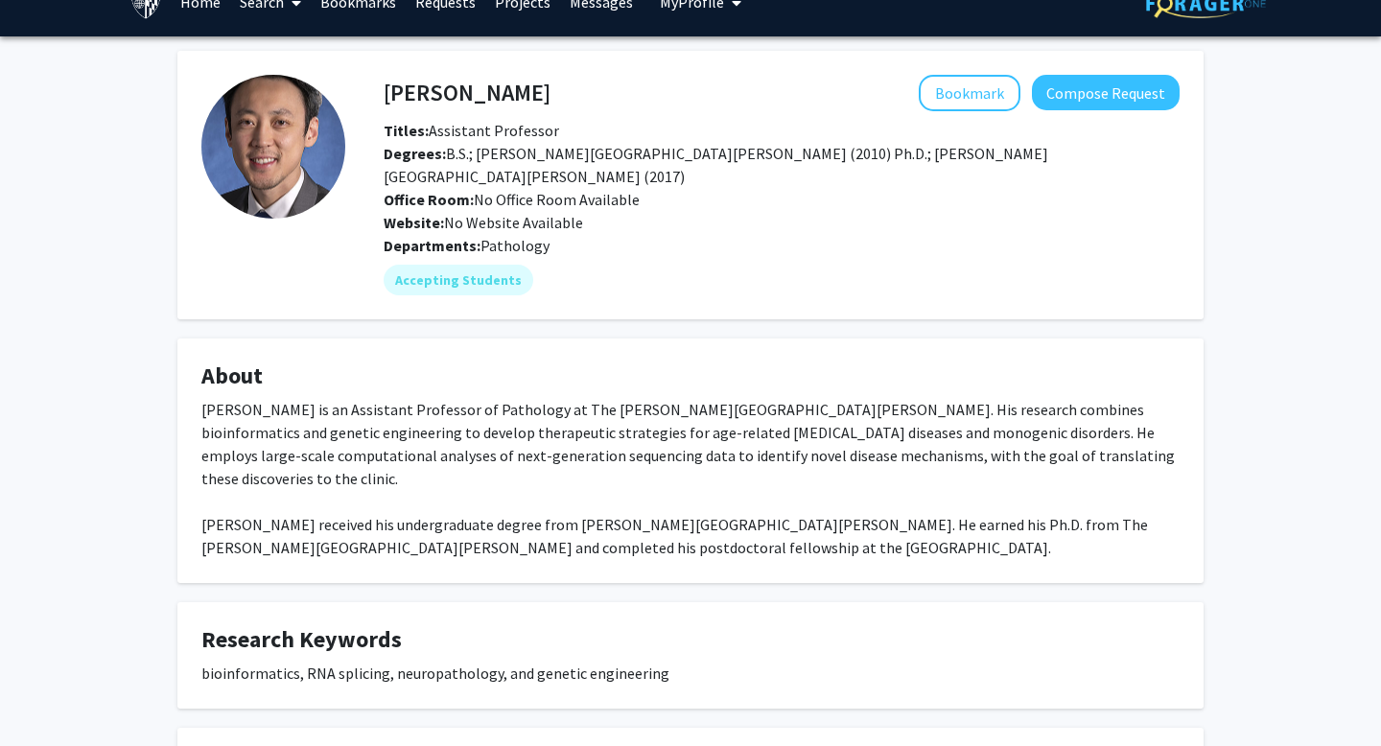
scroll to position [43, 0]
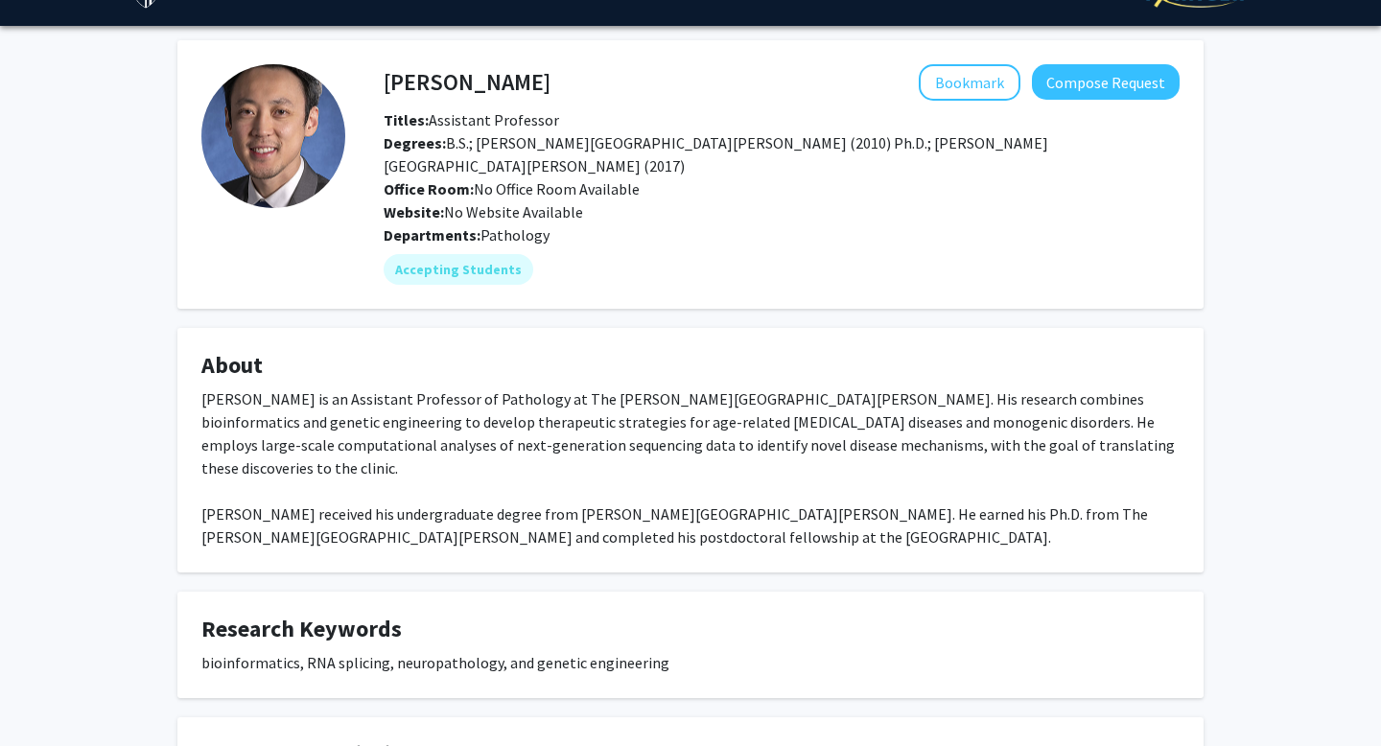
click at [855, 387] on div "[PERSON_NAME] is an Assistant Professor of Pathology at The [PERSON_NAME][GEOGR…" at bounding box center [690, 467] width 978 height 161
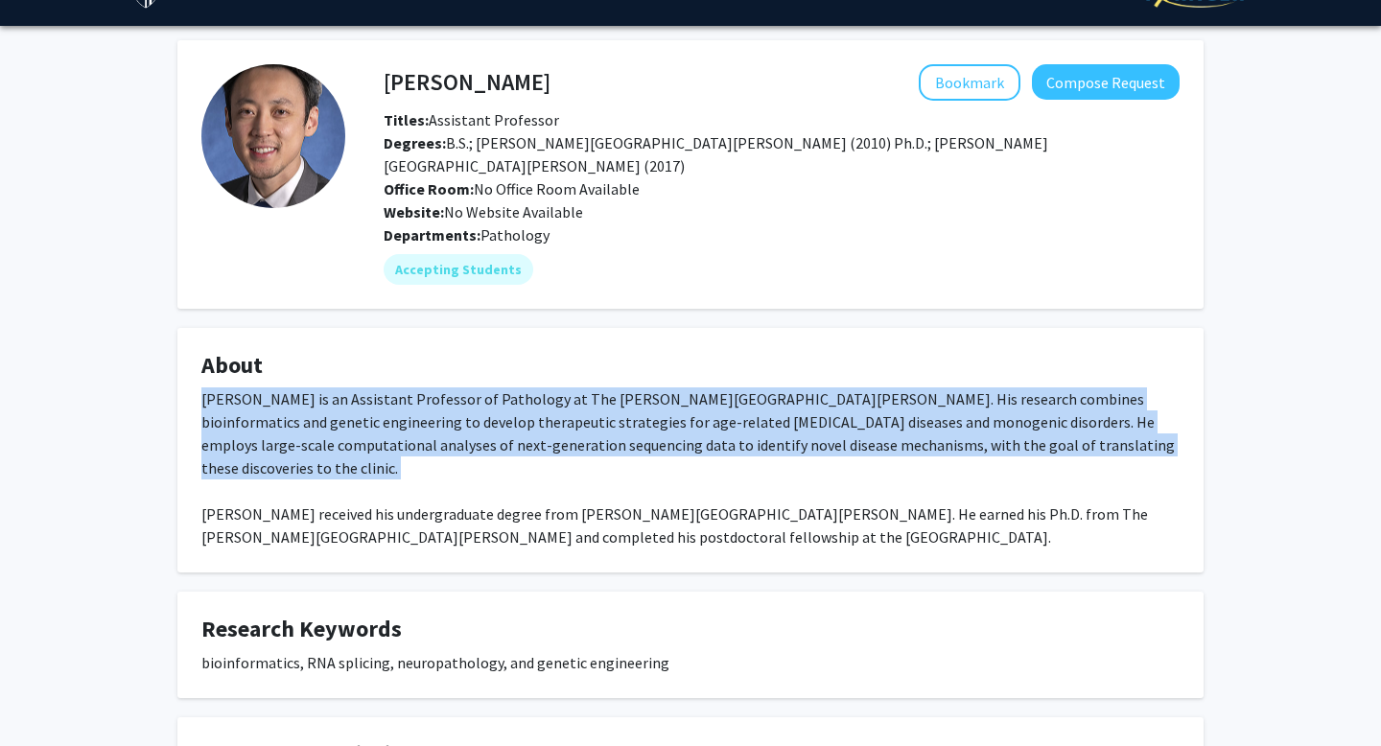
click at [855, 387] on div "[PERSON_NAME] is an Assistant Professor of Pathology at The [PERSON_NAME][GEOGR…" at bounding box center [690, 467] width 978 height 161
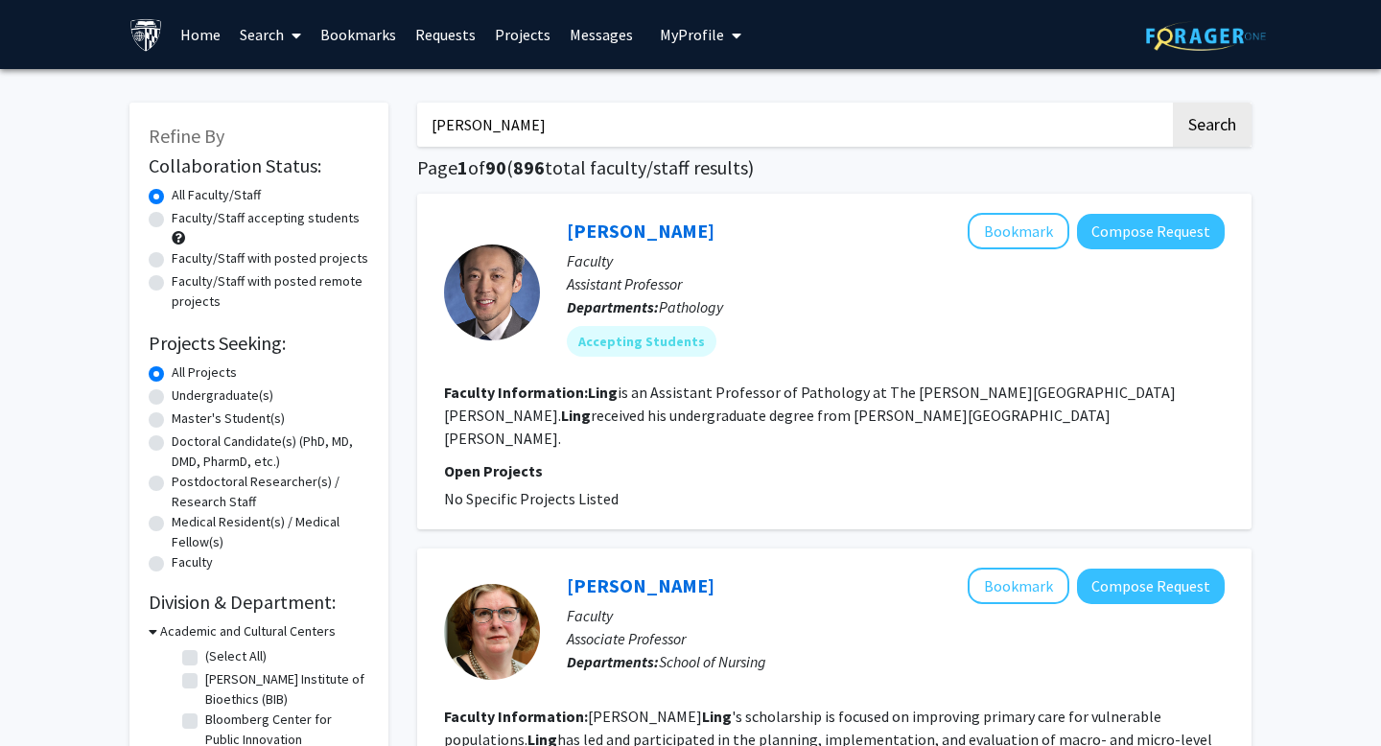
click at [528, 129] on input "[PERSON_NAME]" at bounding box center [793, 125] width 753 height 44
type input "[PERSON_NAME]"
click at [855, 126] on button "Search" at bounding box center [1212, 125] width 79 height 44
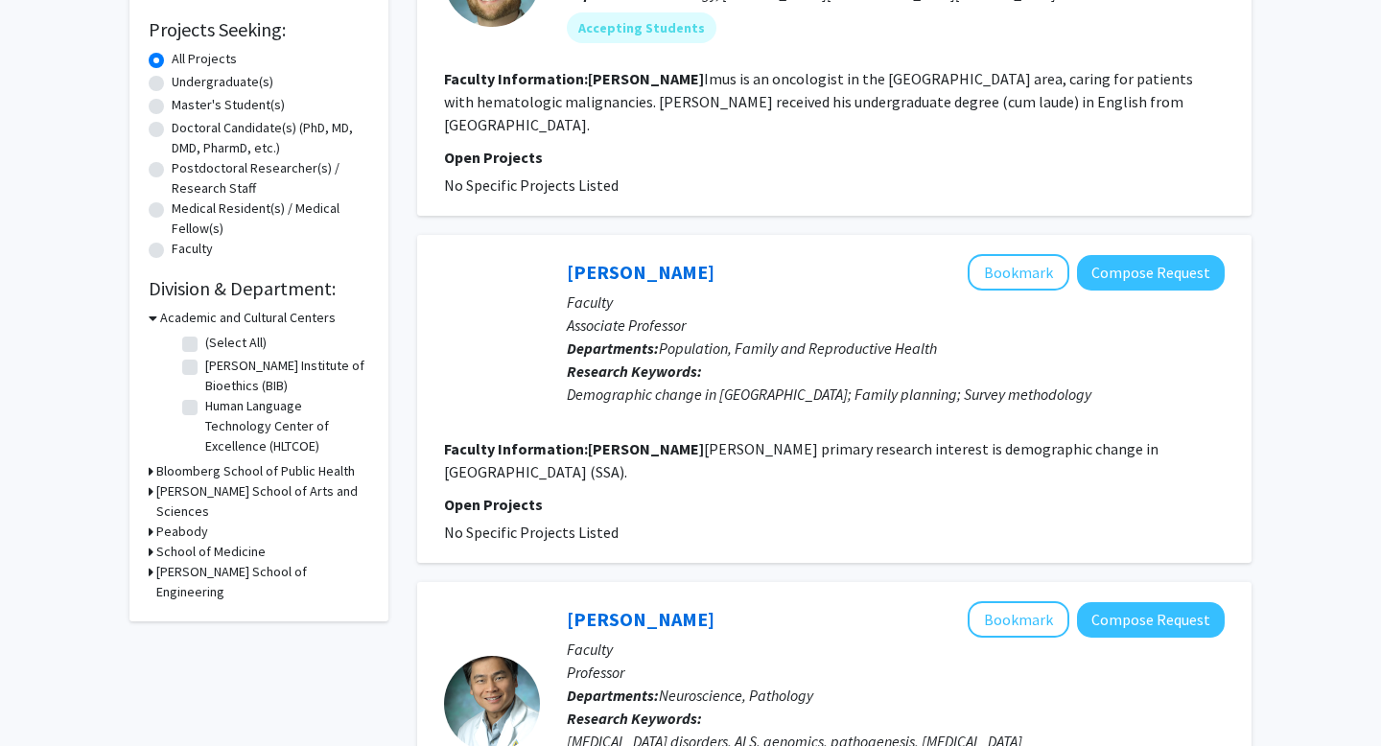
scroll to position [658, 0]
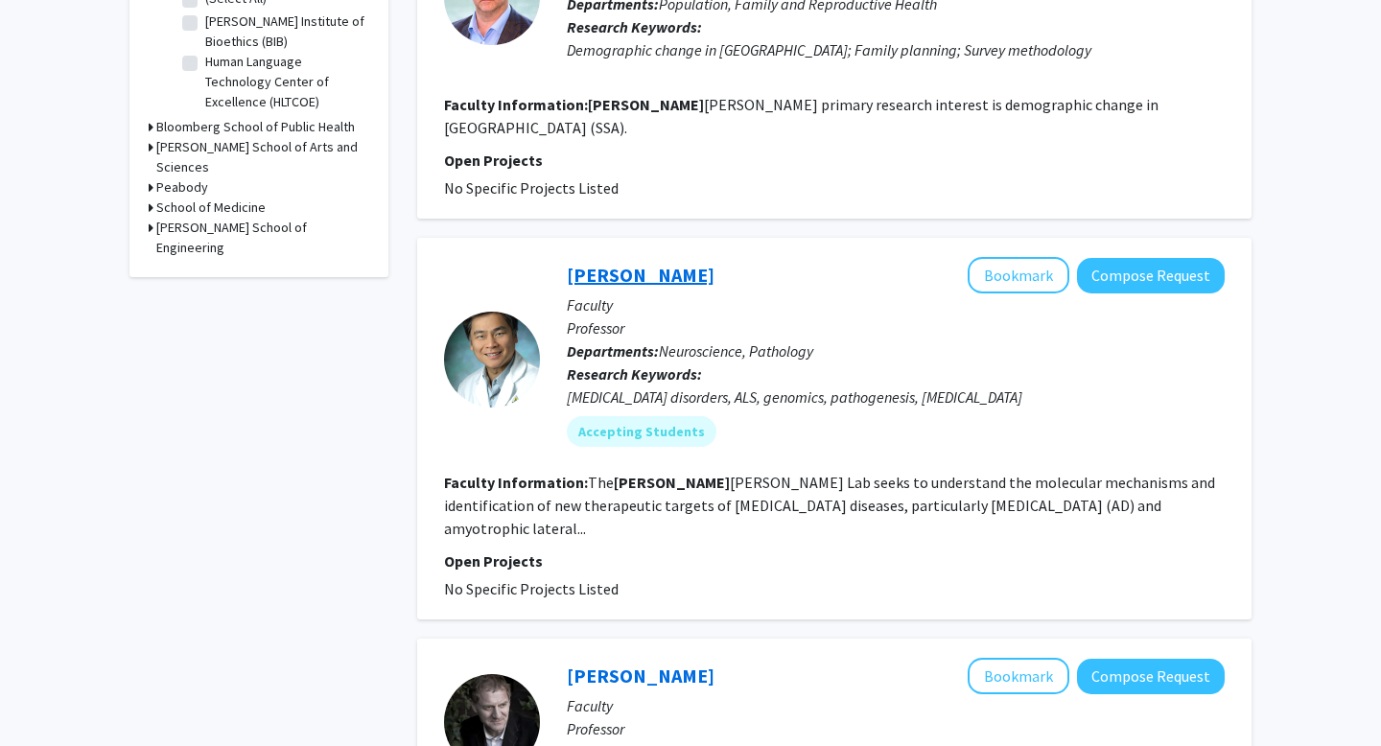
click at [640, 263] on link "[PERSON_NAME]" at bounding box center [641, 275] width 148 height 24
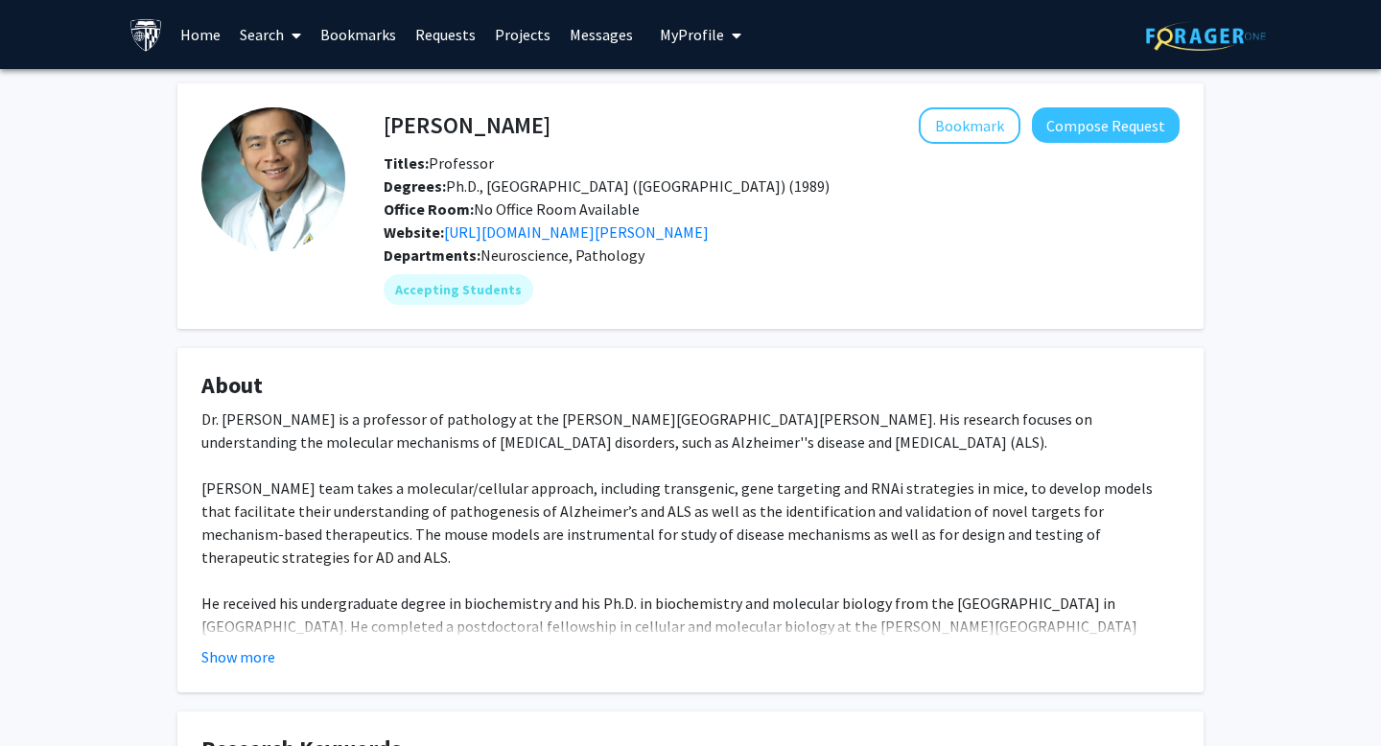
click at [286, 649] on fg-card "About Dr. [PERSON_NAME] is a professor of pathology at the [PERSON_NAME][GEOGRA…" at bounding box center [690, 520] width 1026 height 344
click at [269, 649] on button "Show more" at bounding box center [238, 656] width 74 height 23
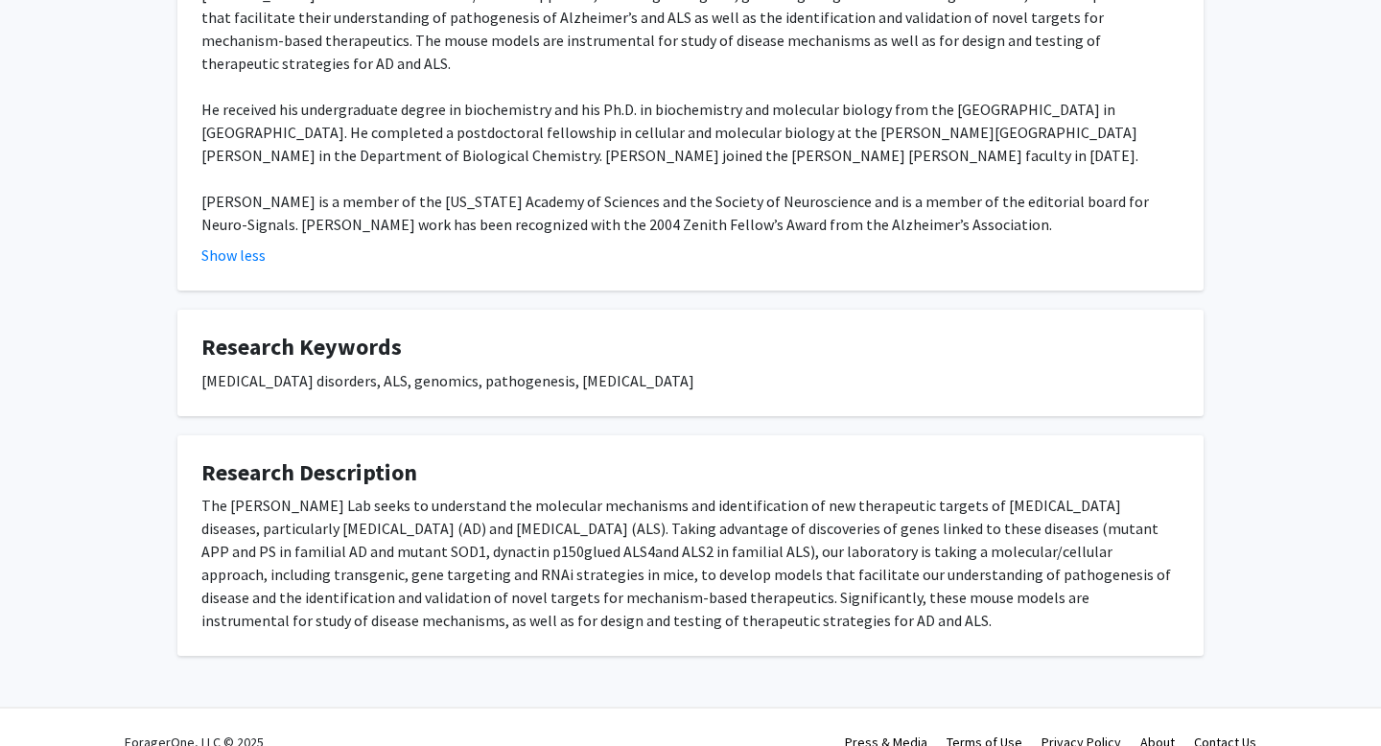
scroll to position [524, 0]
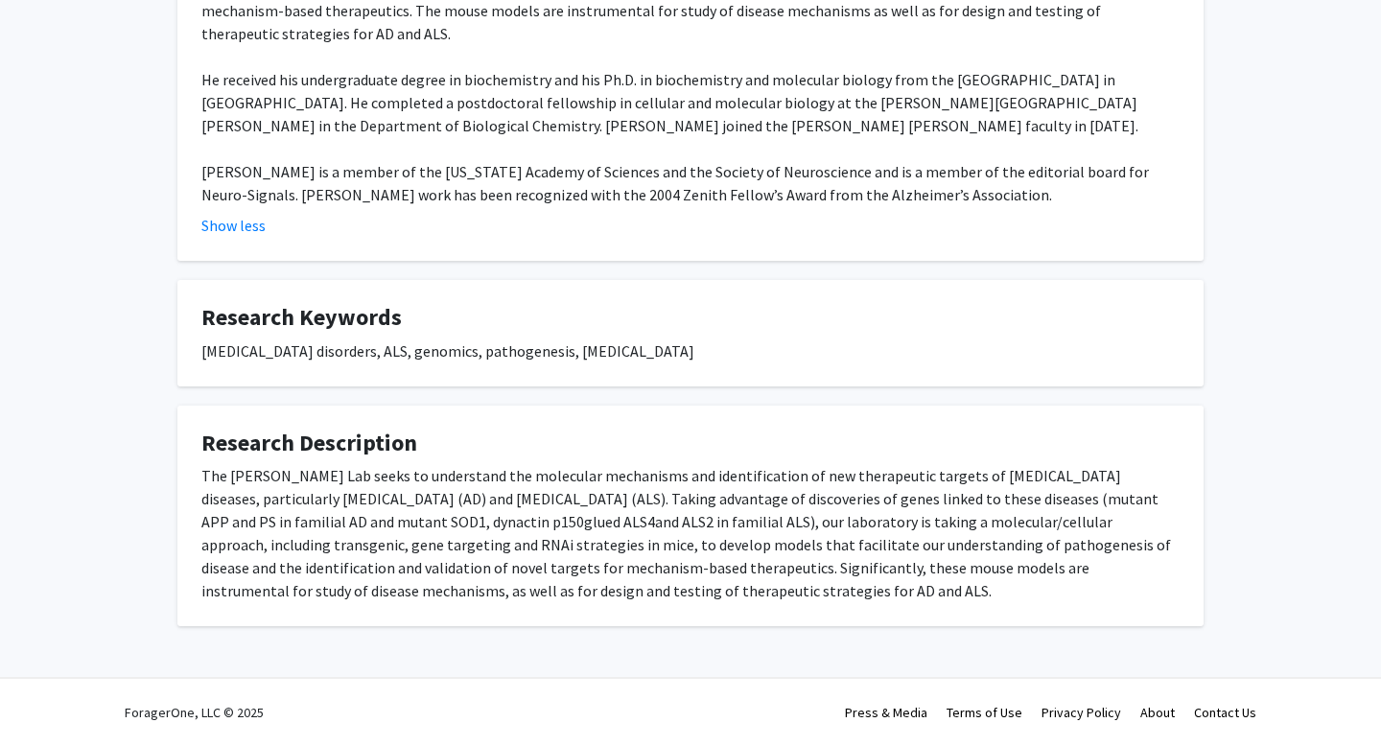
click at [351, 517] on div "The [PERSON_NAME] Lab seeks to understand the molecular mechanisms and identifi…" at bounding box center [690, 533] width 978 height 138
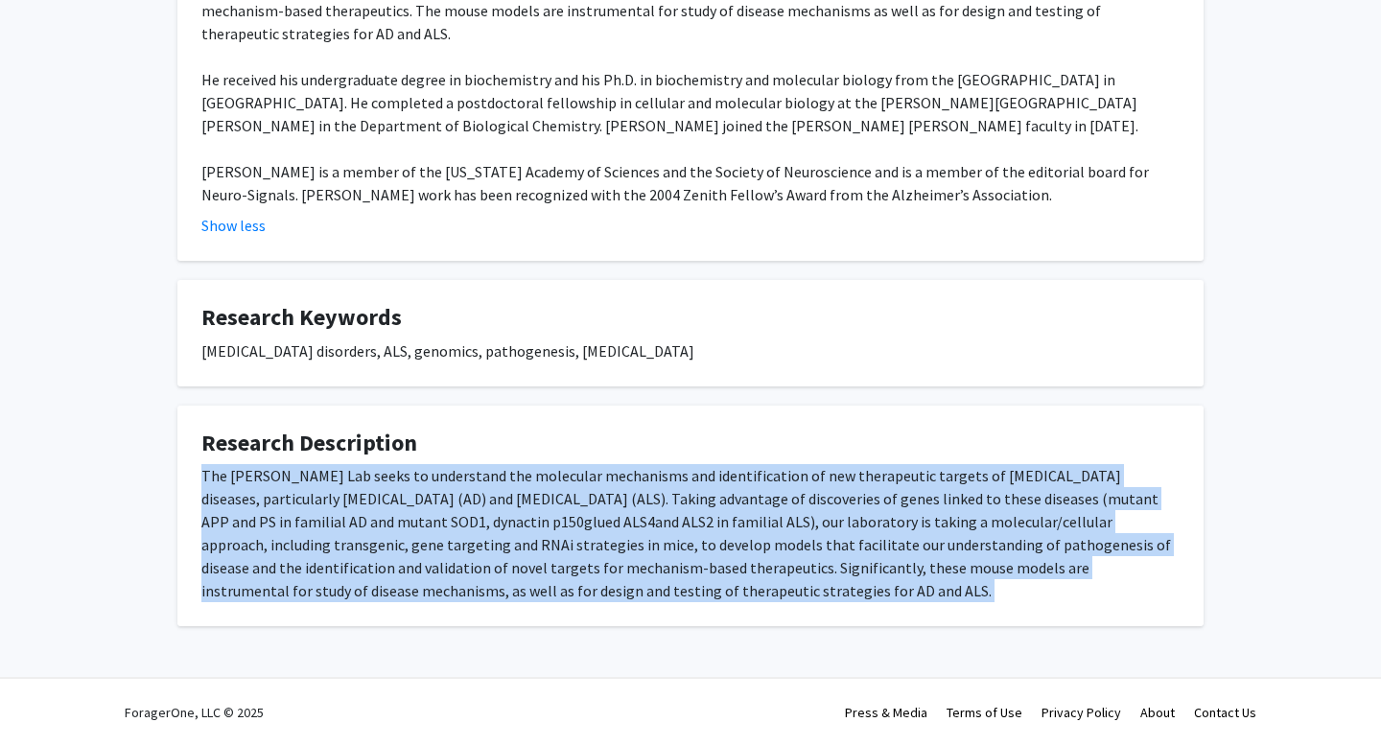
click at [351, 517] on div "The [PERSON_NAME] Lab seeks to understand the molecular mechanisms and identifi…" at bounding box center [690, 533] width 978 height 138
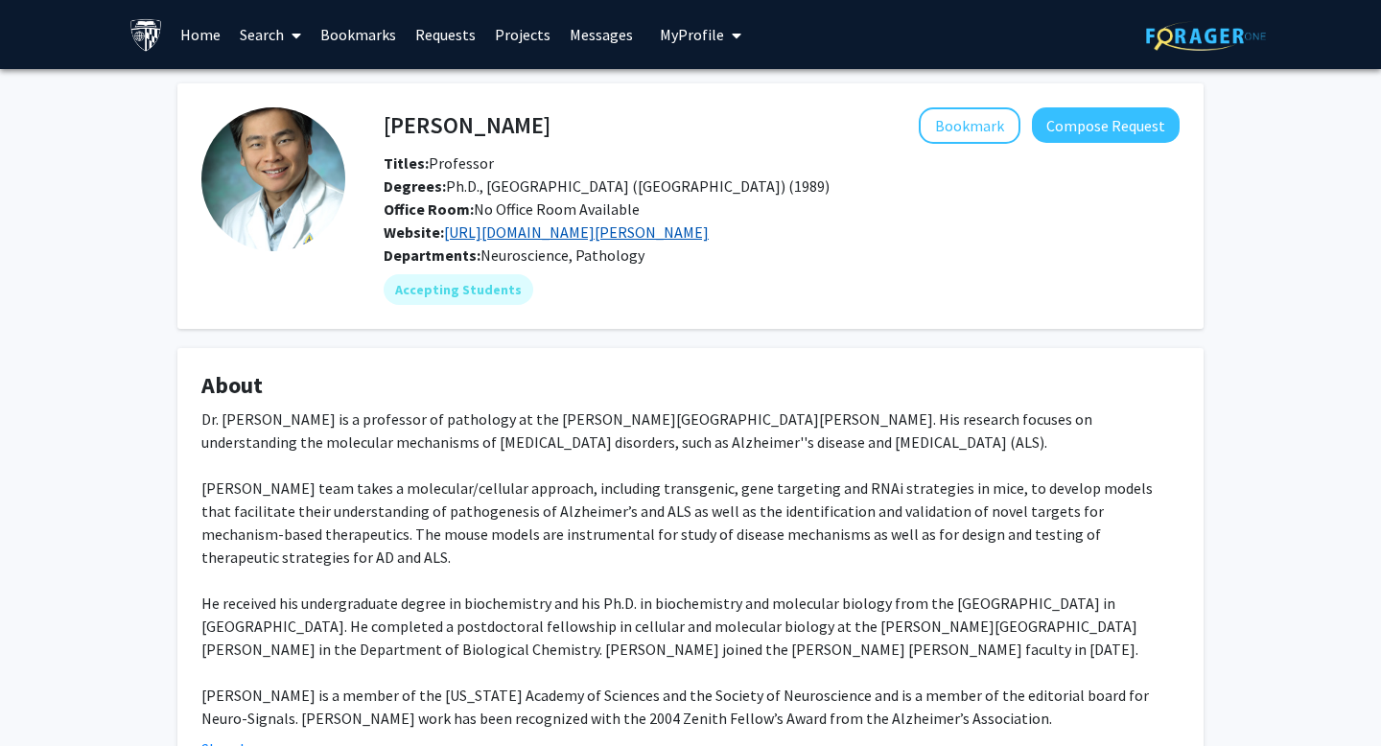
click at [597, 229] on link "[URL][DOMAIN_NAME][PERSON_NAME]" at bounding box center [576, 231] width 265 height 19
